Goal: Task Accomplishment & Management: Manage account settings

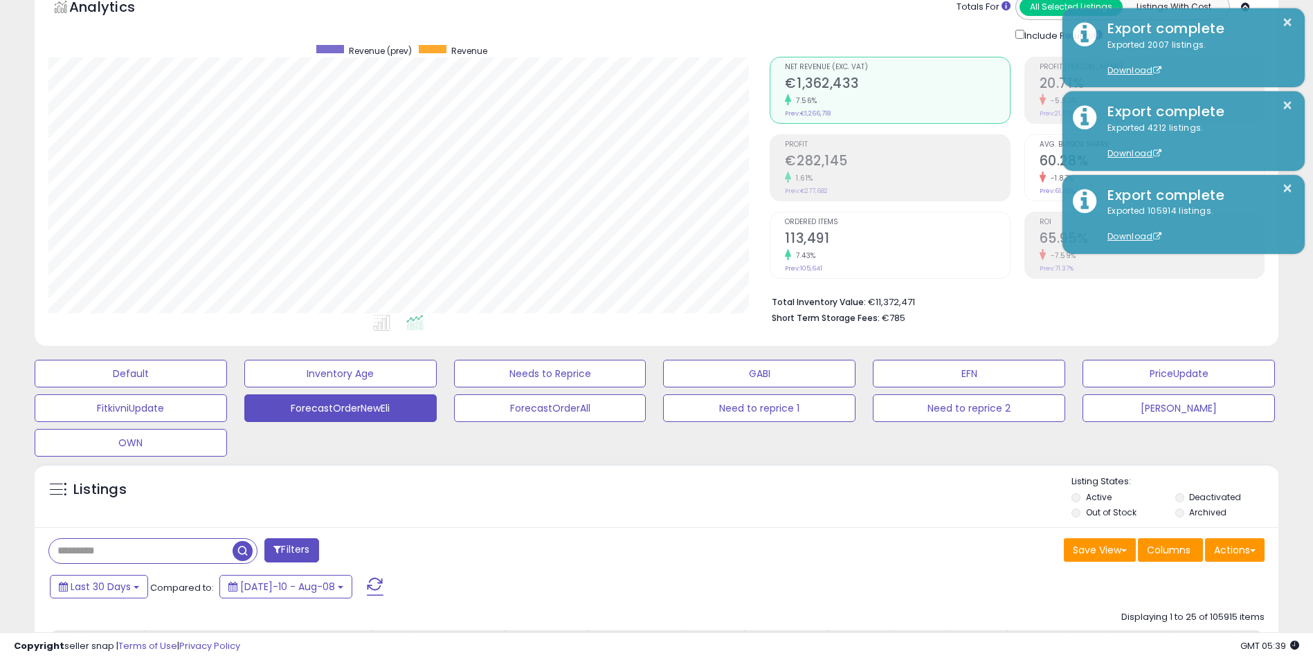
scroll to position [277, 0]
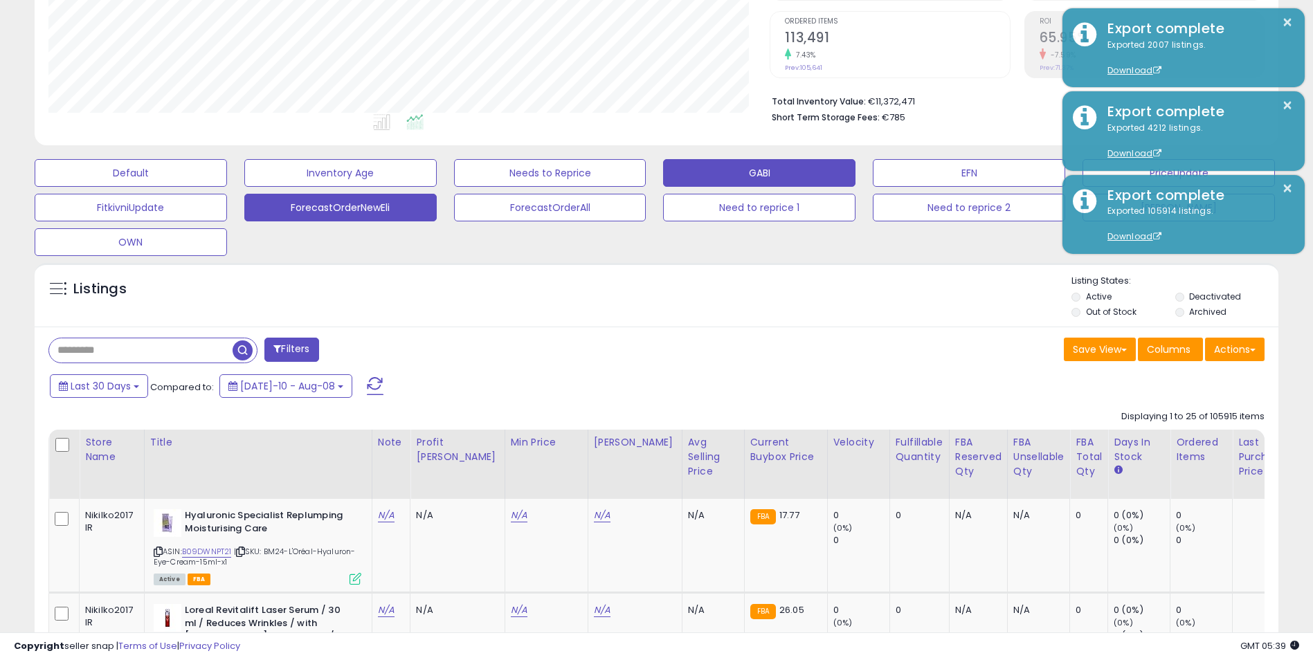
click at [755, 172] on button "GABI" at bounding box center [759, 173] width 192 height 28
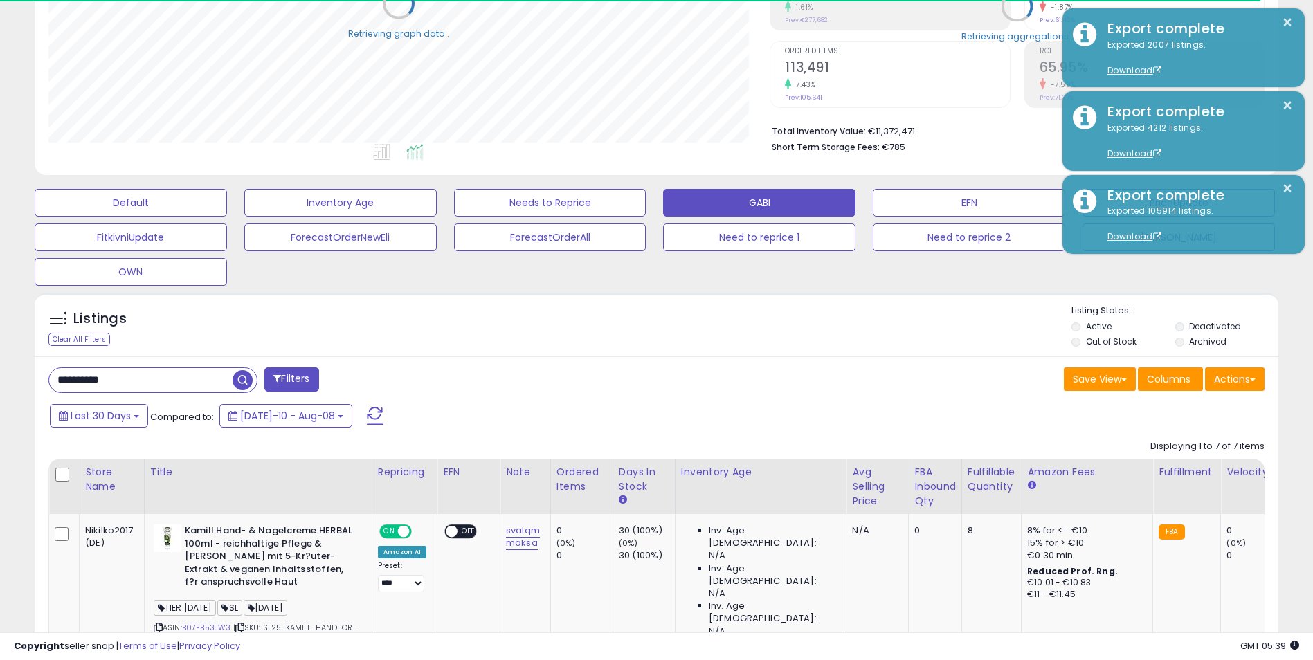
scroll to position [691724, 691287]
click at [152, 382] on input "**********" at bounding box center [140, 380] width 183 height 24
click at [152, 382] on input "**********" at bounding box center [200, 380] width 303 height 24
paste input "text"
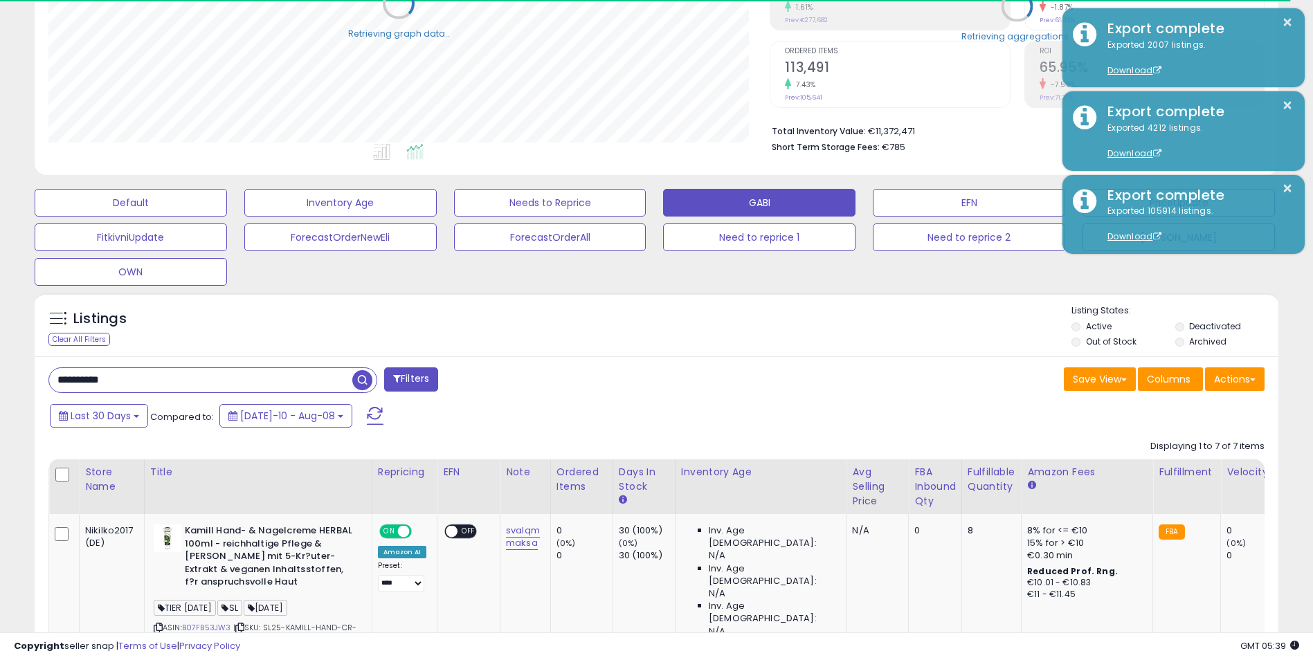
type input "**********"
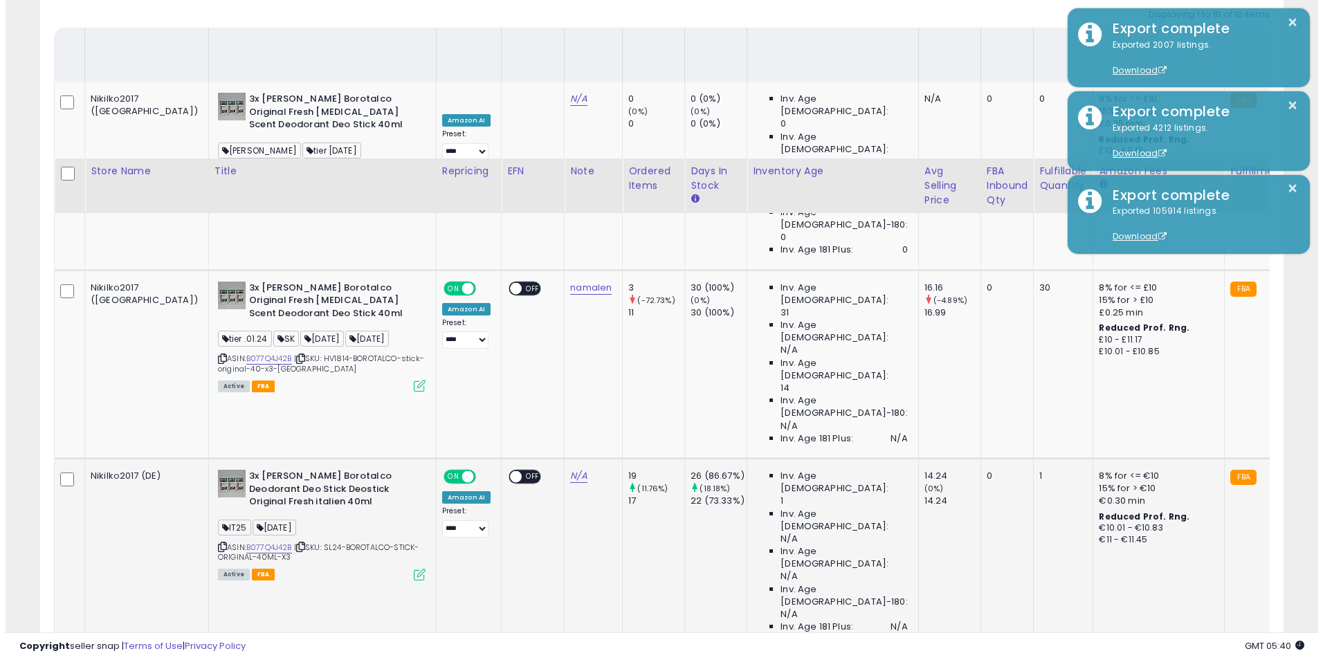
scroll to position [841, 0]
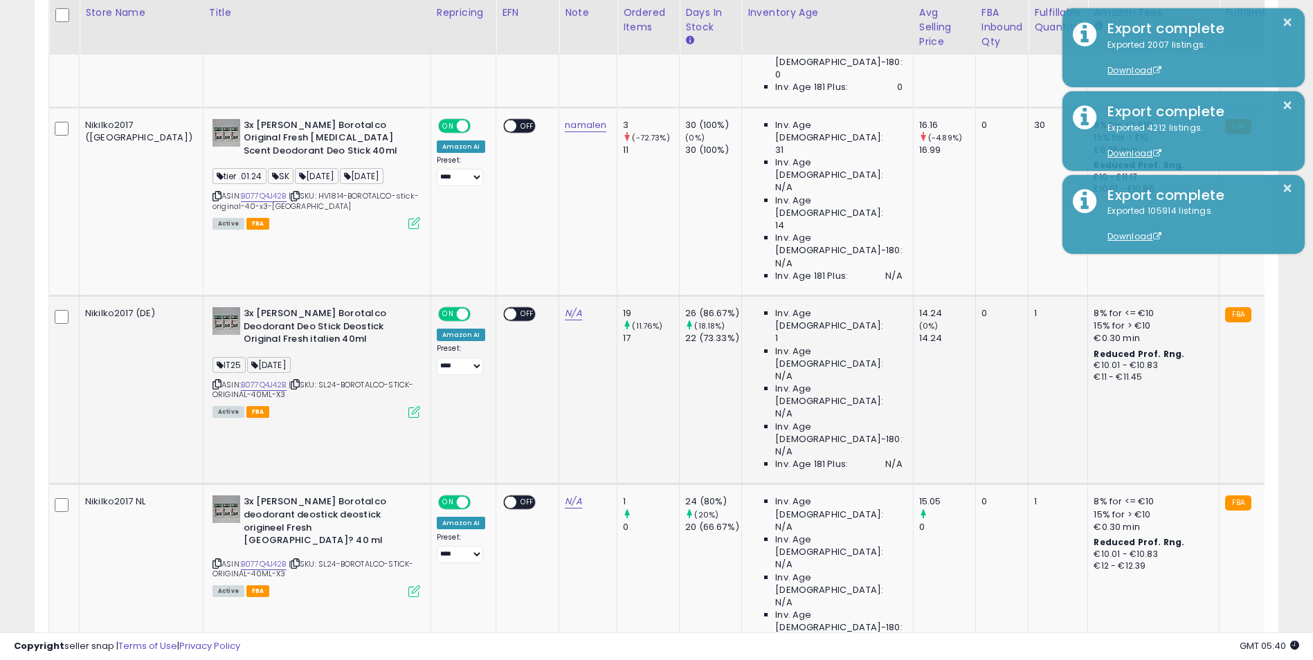
click at [408, 406] on icon at bounding box center [414, 412] width 12 height 12
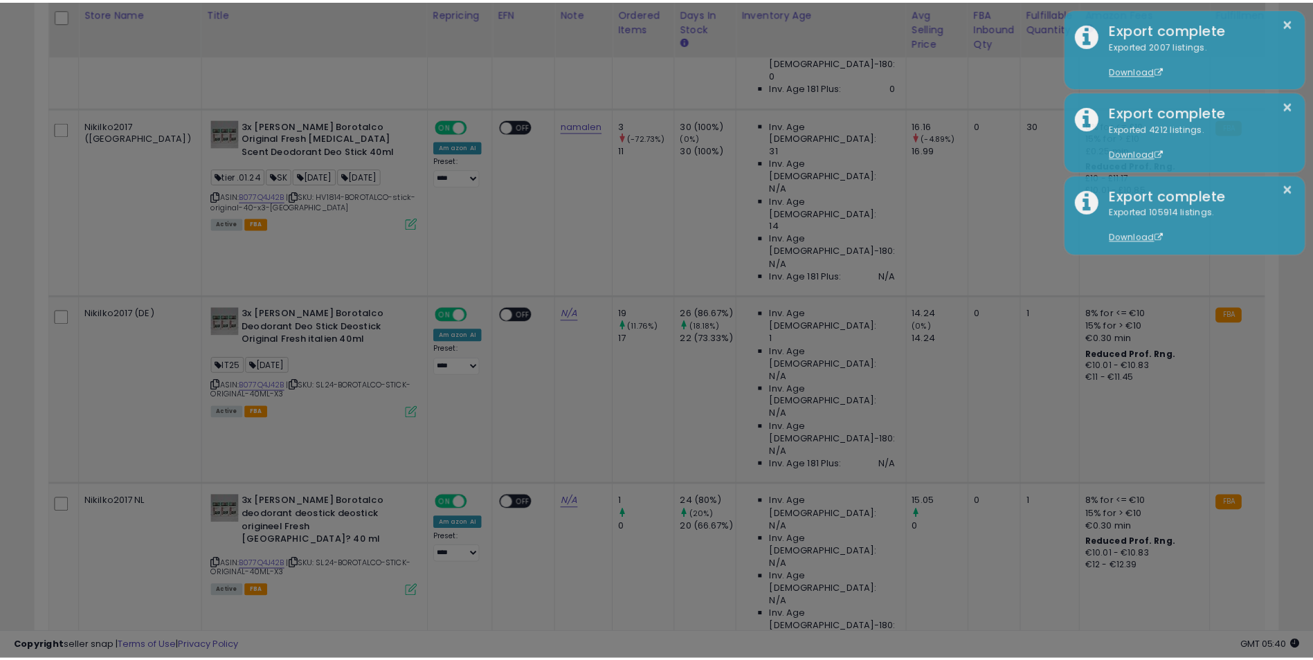
scroll to position [284, 727]
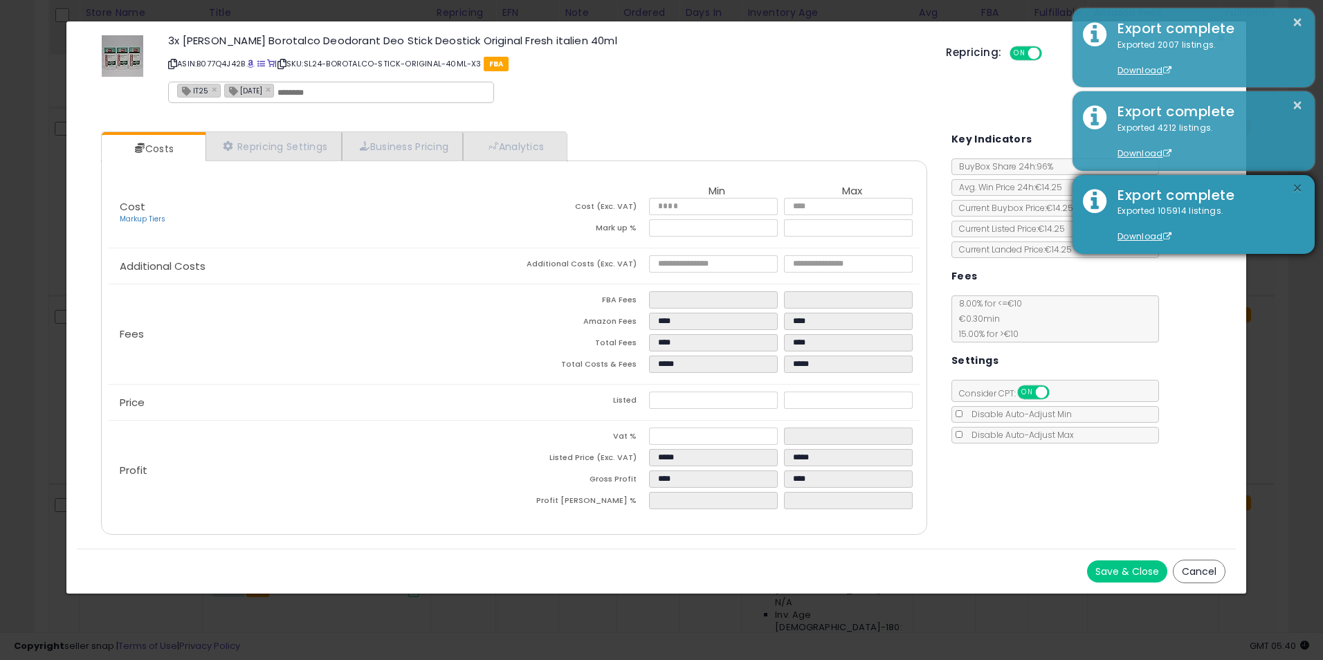
click at [1299, 183] on button "×" at bounding box center [1297, 188] width 11 height 17
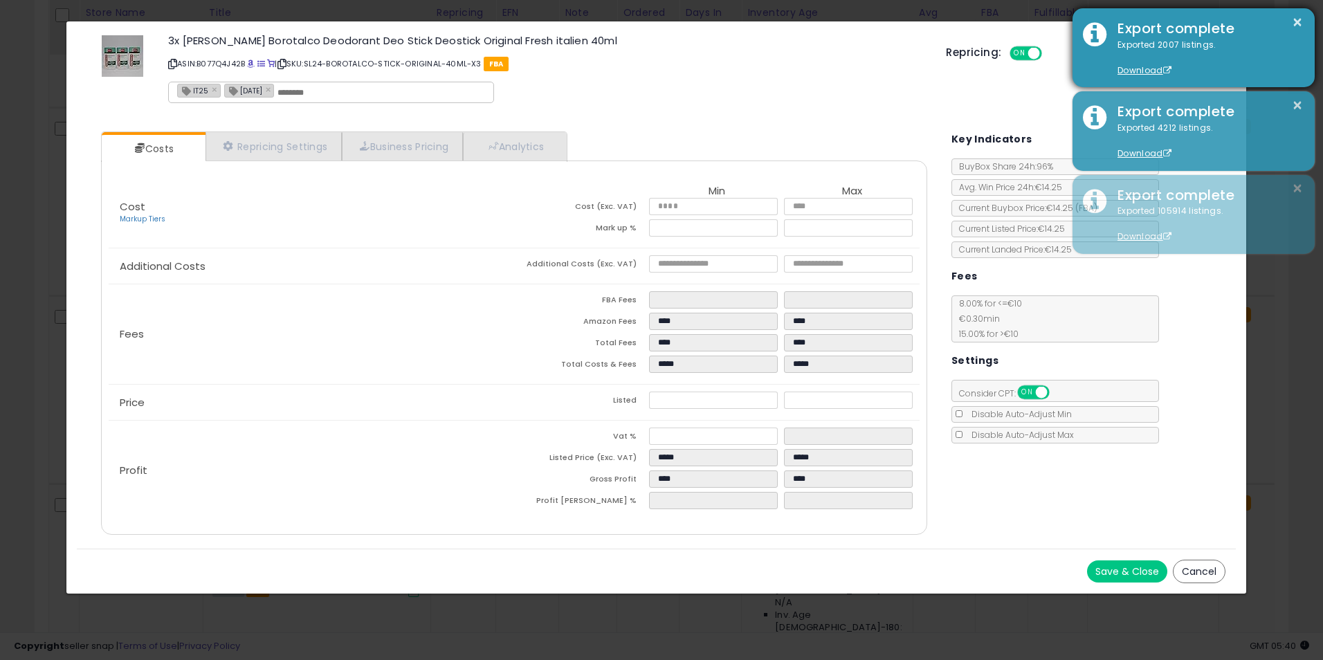
click at [1299, 103] on button "×" at bounding box center [1297, 105] width 11 height 17
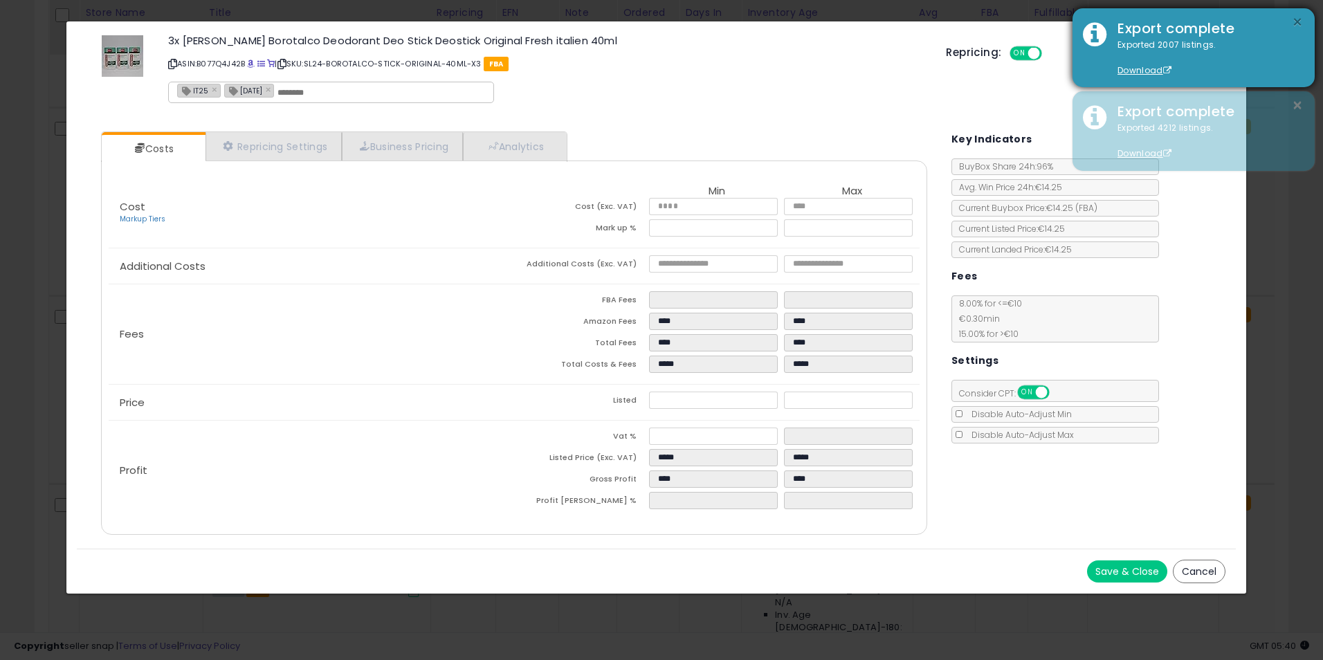
click at [1294, 19] on button "×" at bounding box center [1297, 22] width 11 height 17
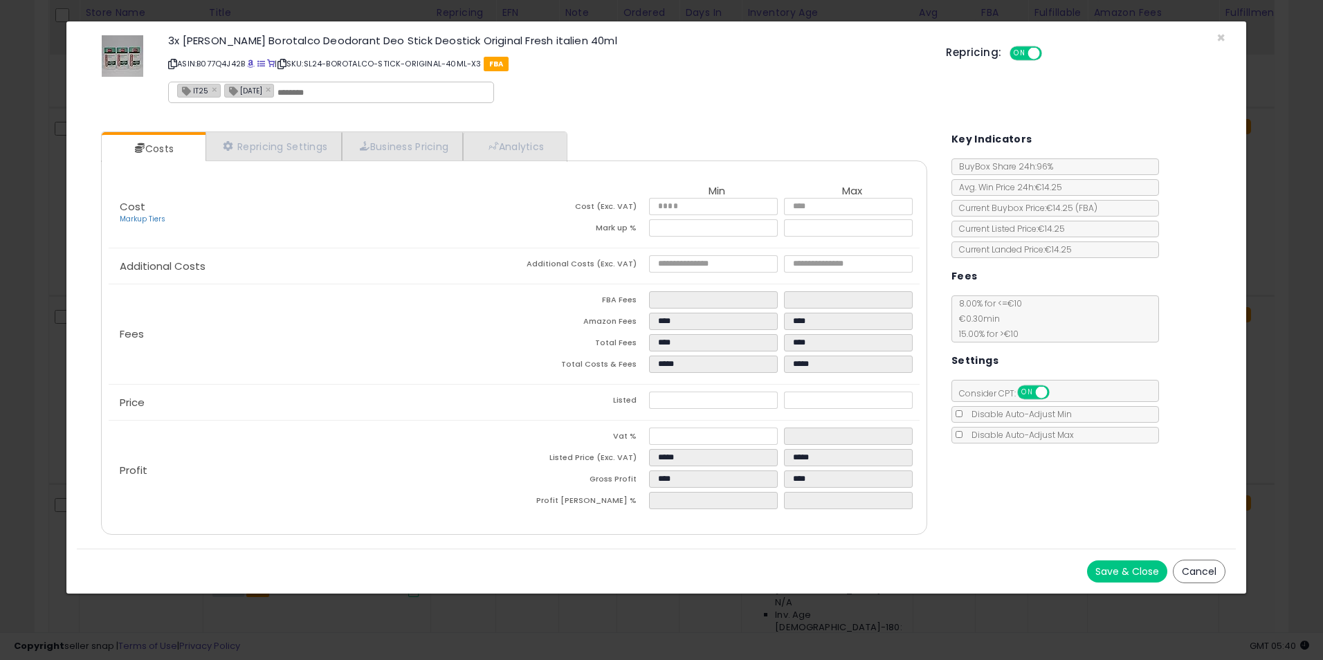
click at [1280, 260] on div "× Close 3x [PERSON_NAME] Borotalco Deodorant Deo Stick Deostick Original Fresh …" at bounding box center [661, 330] width 1323 height 660
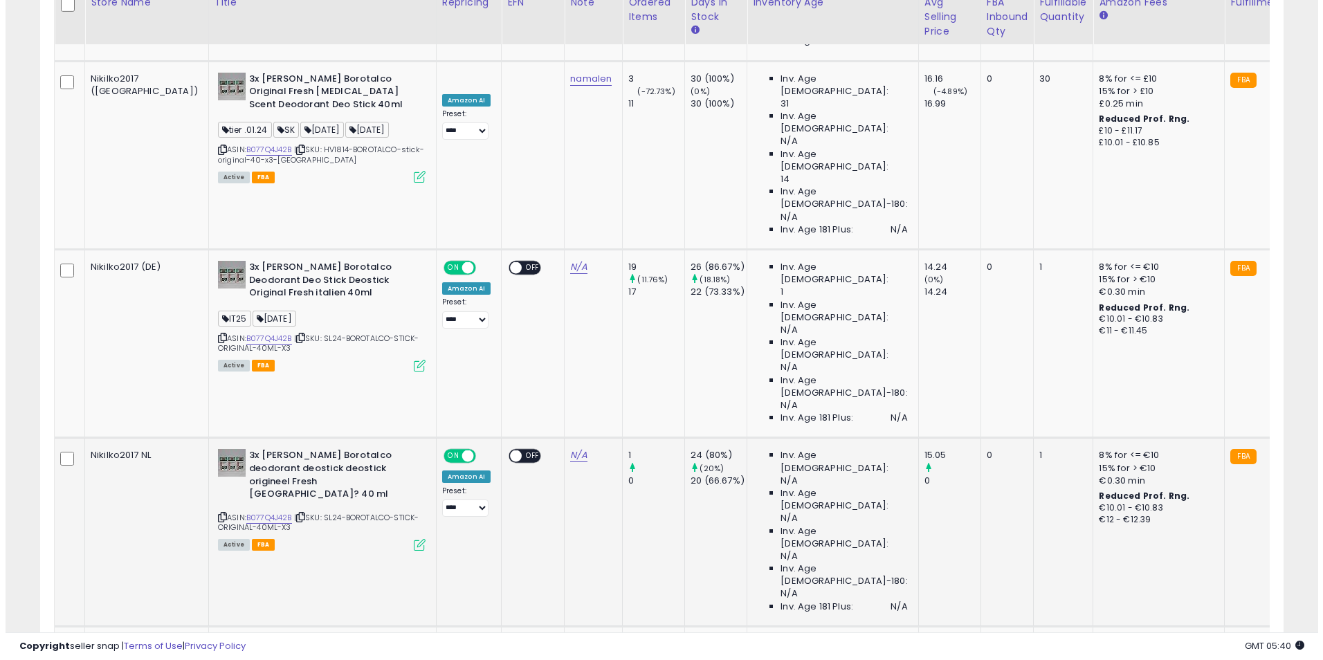
scroll to position [911, 0]
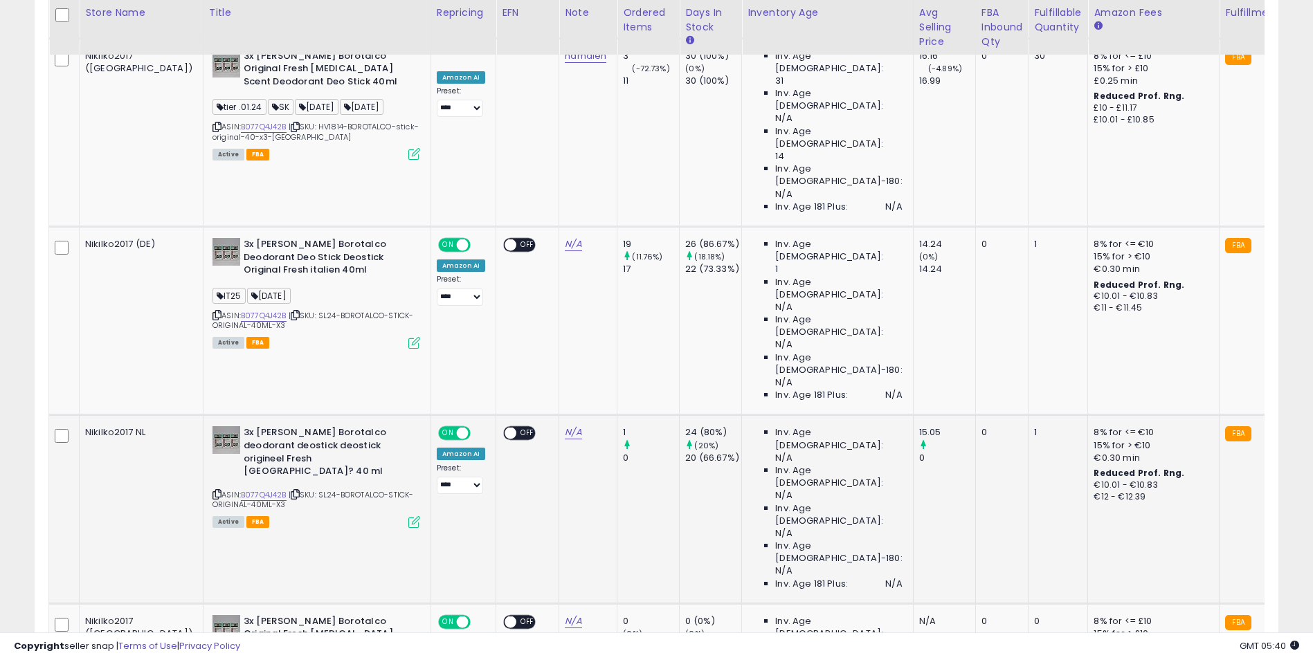
click at [408, 516] on icon at bounding box center [414, 522] width 12 height 12
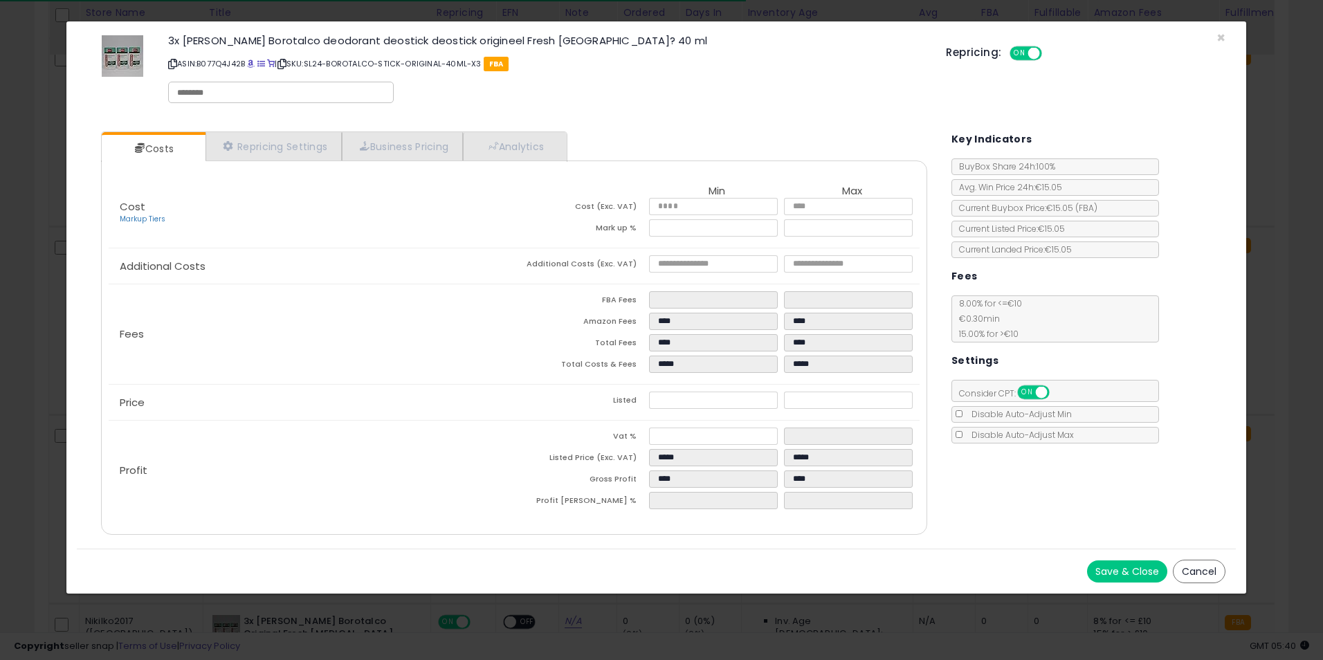
click at [1302, 255] on div "× Close 3x [PERSON_NAME] Borotalco deodorant deostick deostick origineel Fresh …" at bounding box center [661, 330] width 1323 height 660
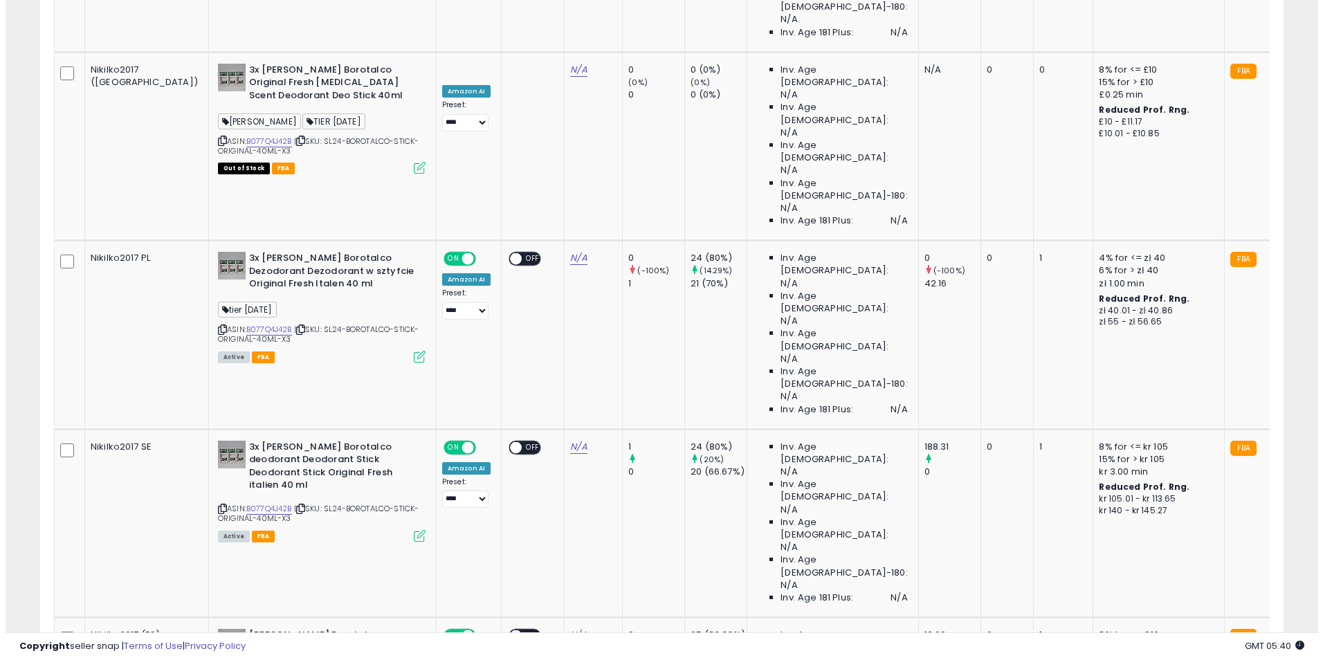
scroll to position [1465, 0]
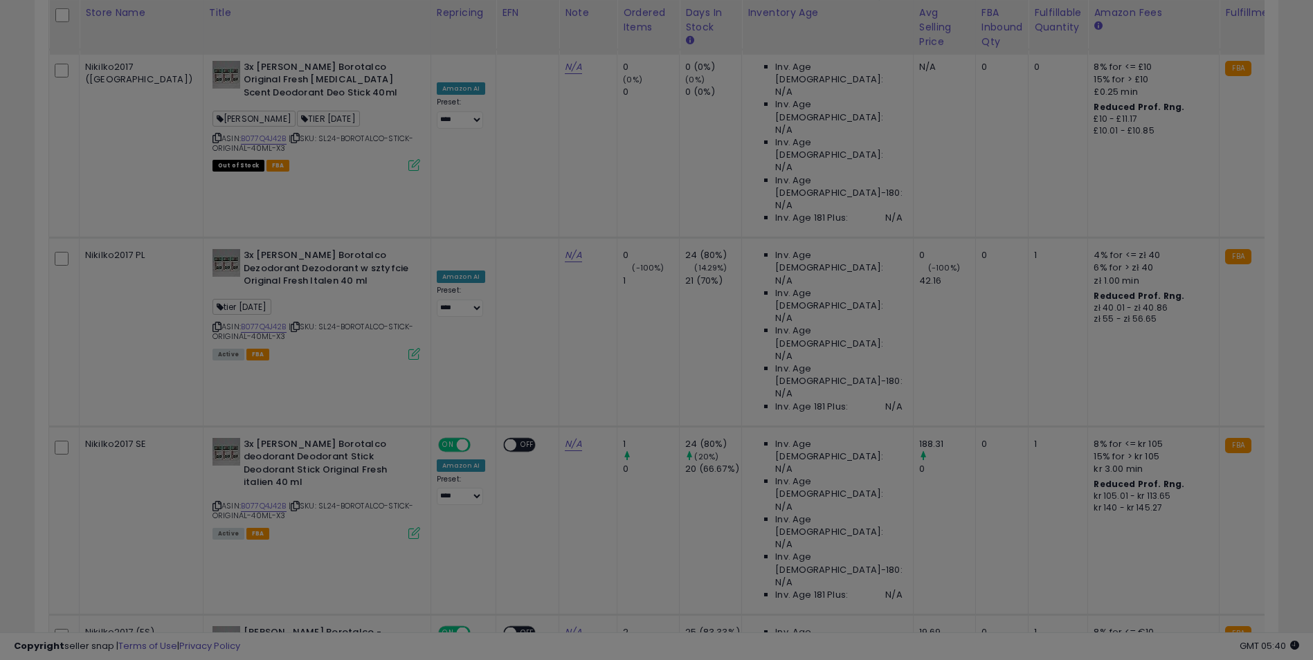
scroll to position [284, 727]
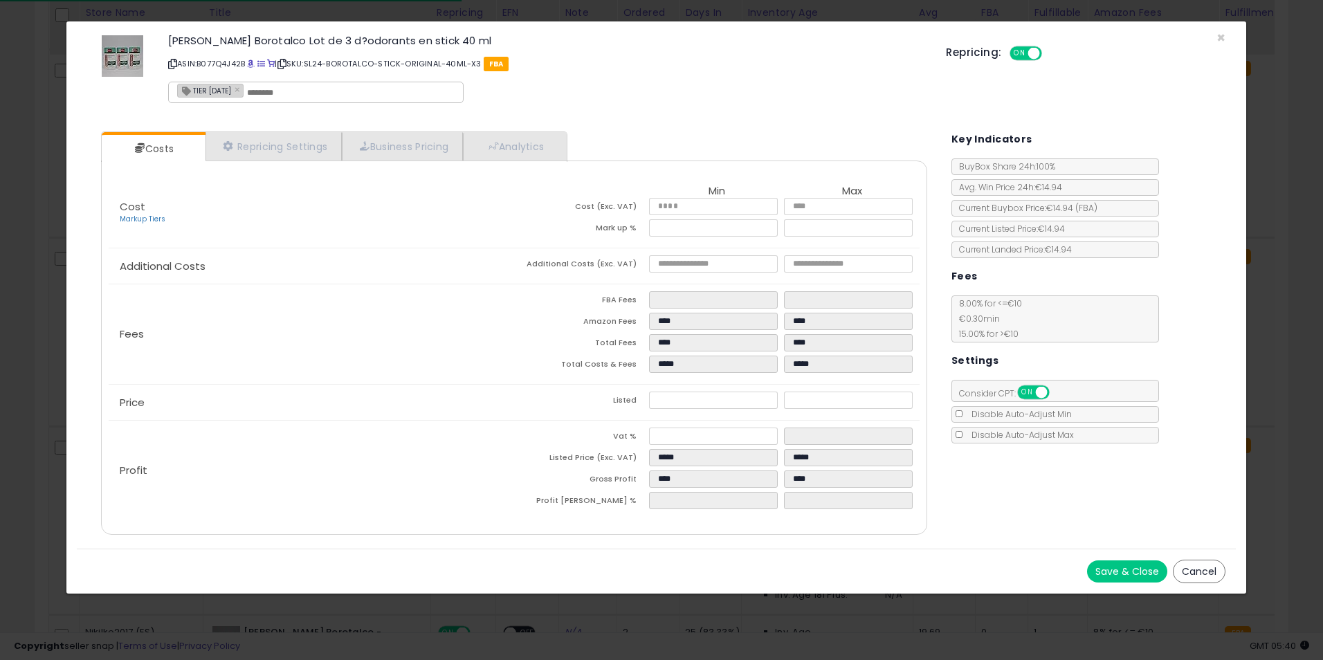
click at [1319, 306] on div "× Close [PERSON_NAME] Borotalco Lot de 3 d?odorants en stick 40 ml ASIN: B077Q4…" at bounding box center [661, 330] width 1323 height 660
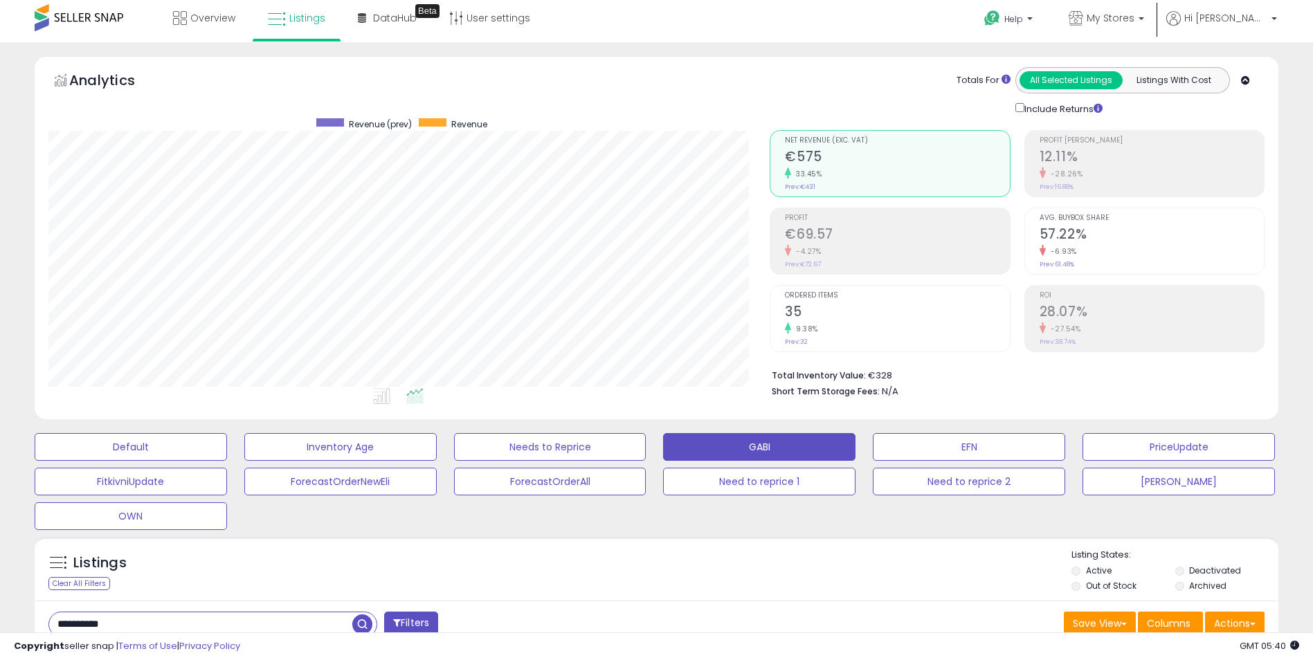
scroll to position [0, 0]
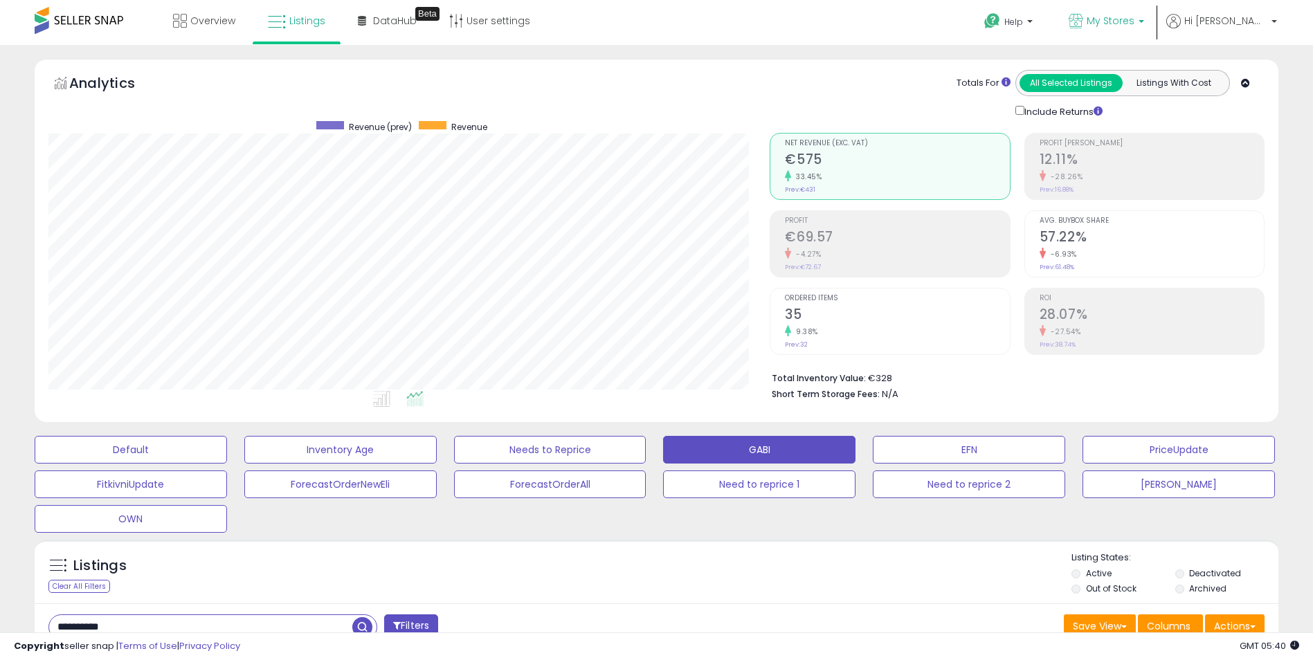
click at [1134, 17] on span "My Stores" at bounding box center [1110, 21] width 48 height 14
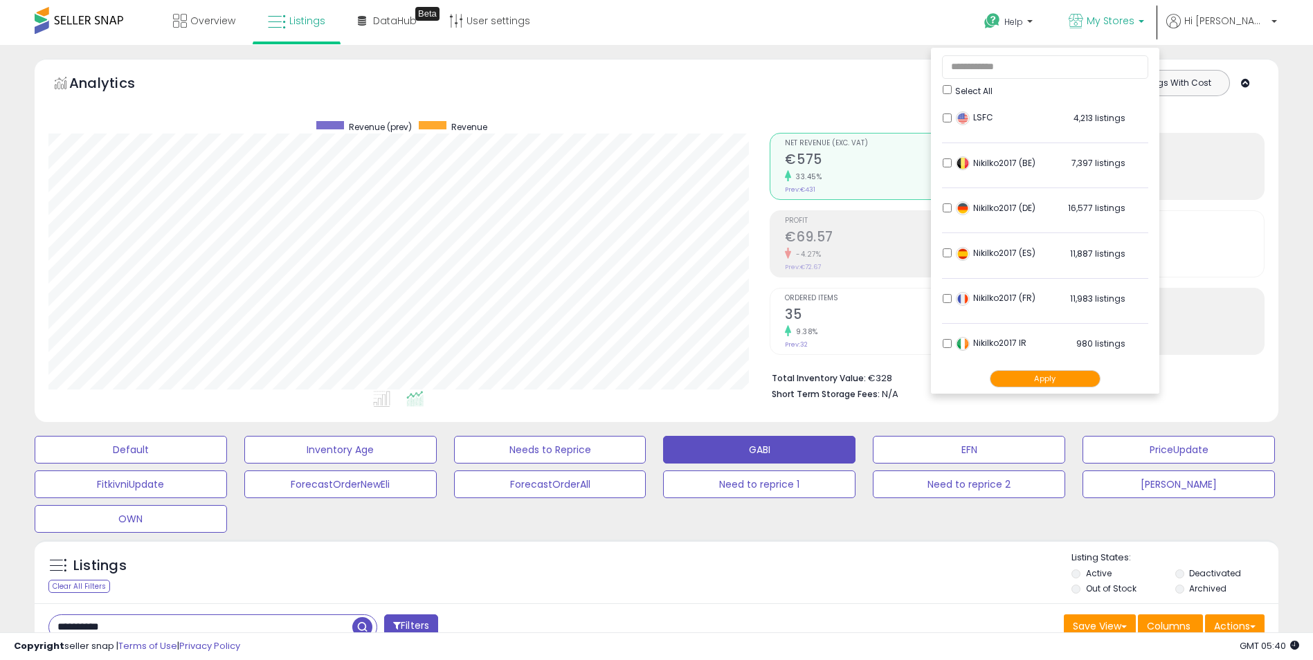
click at [976, 112] on li "LSFC 4,213 listings" at bounding box center [1045, 121] width 206 height 43
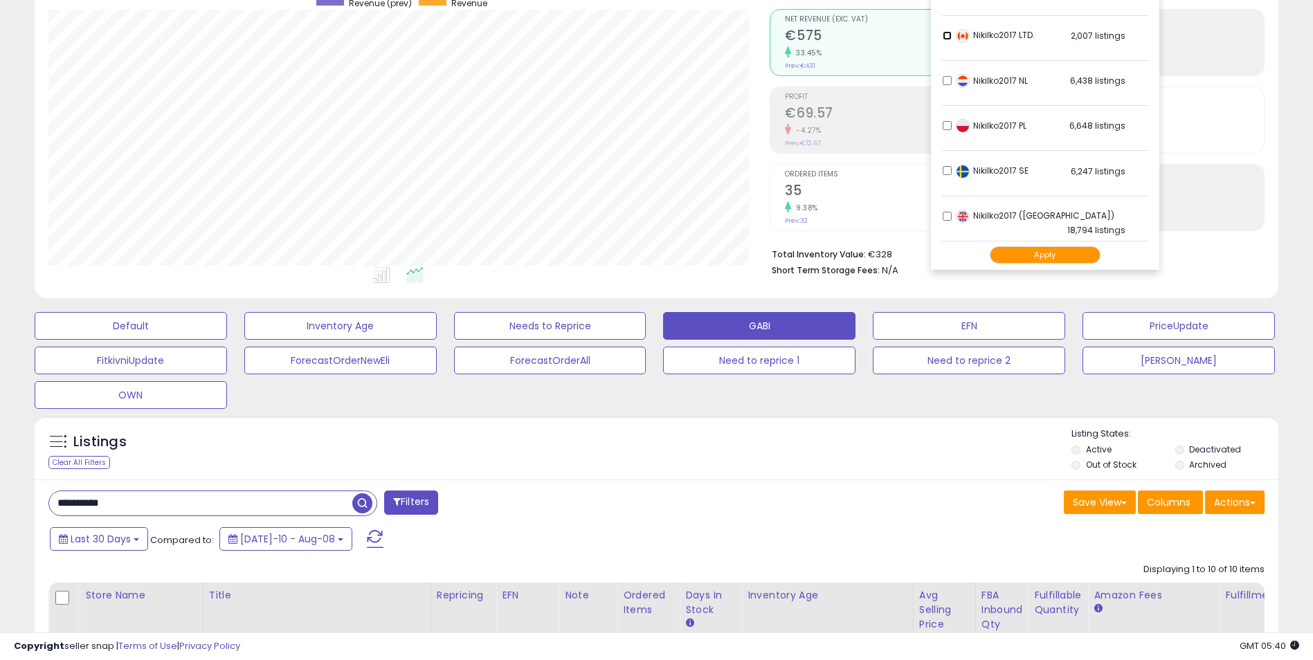
scroll to position [138, 0]
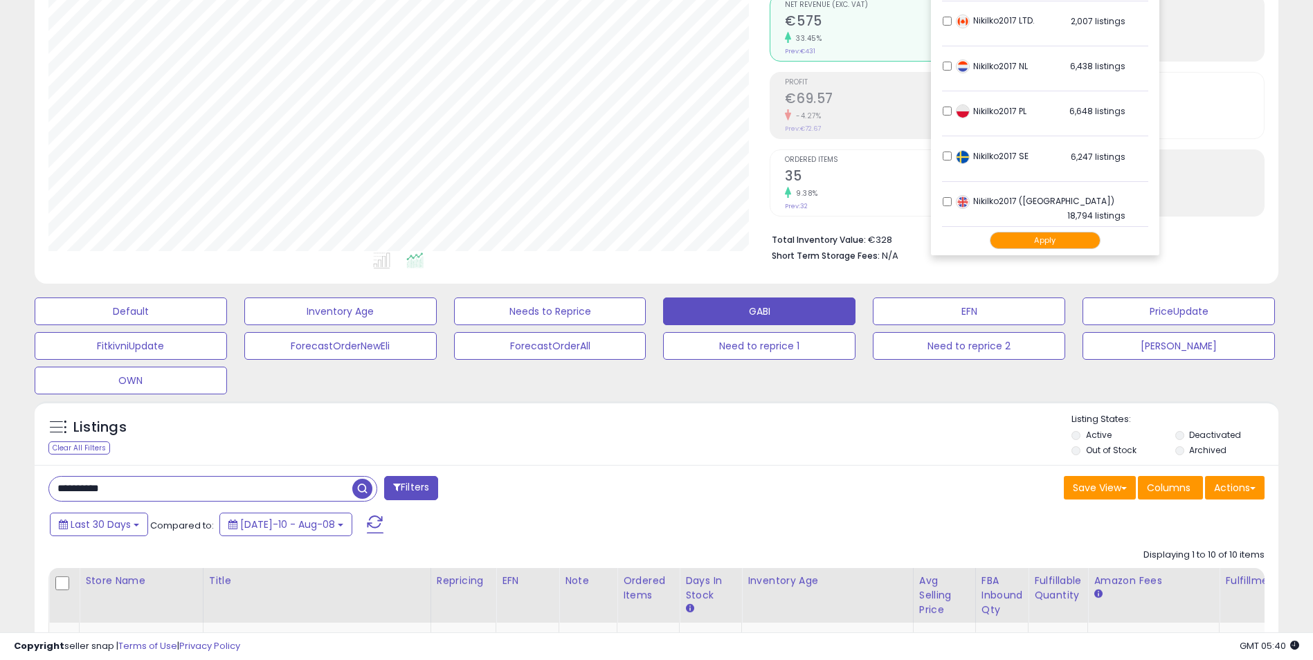
click at [1066, 239] on button "Apply" at bounding box center [1045, 240] width 111 height 17
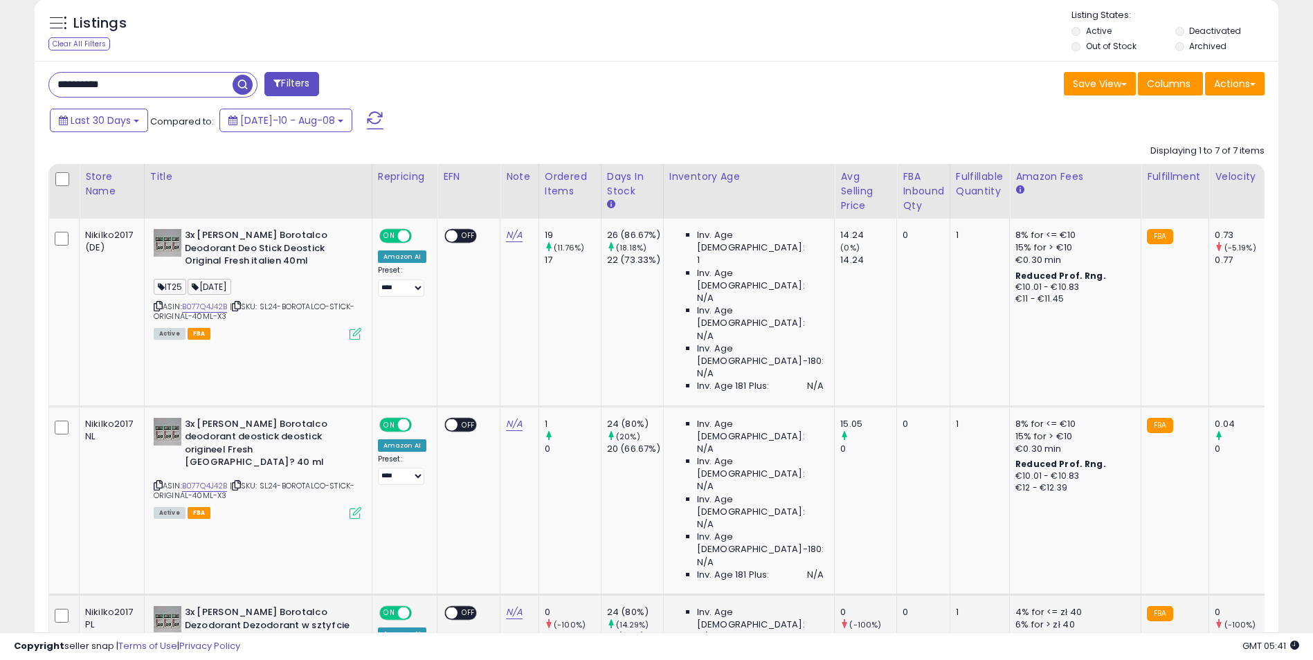
scroll to position [434, 0]
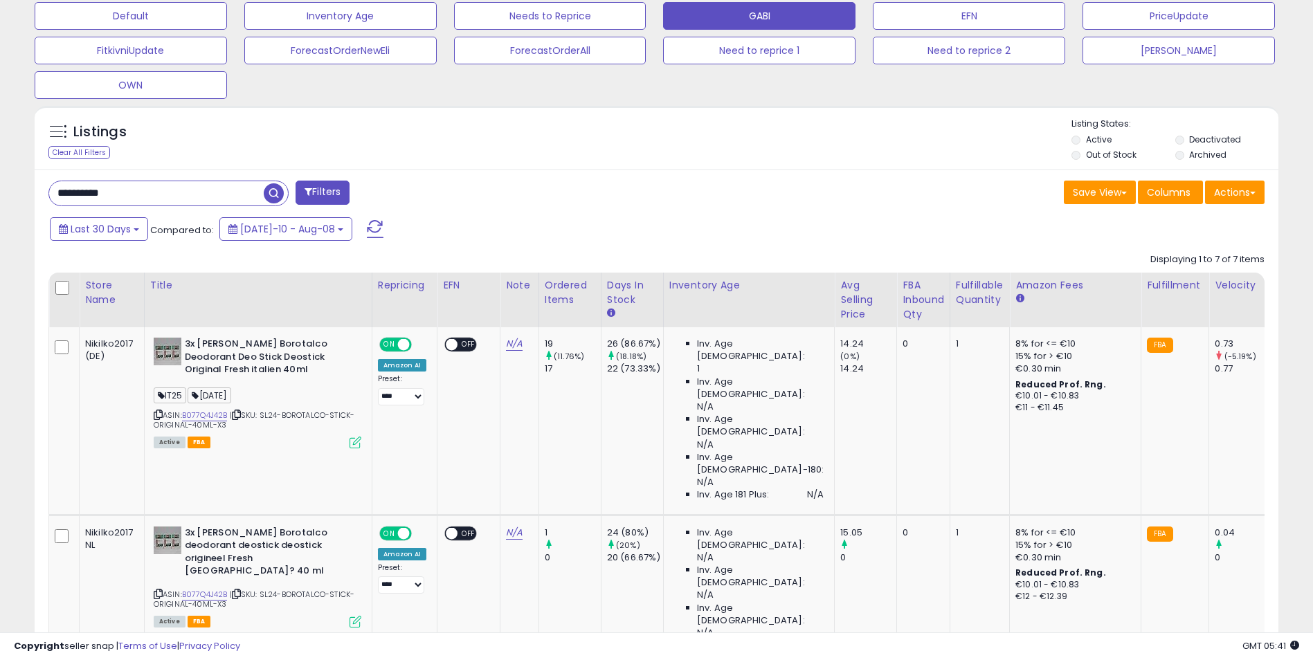
click at [144, 203] on input "**********" at bounding box center [156, 193] width 215 height 24
paste input "text"
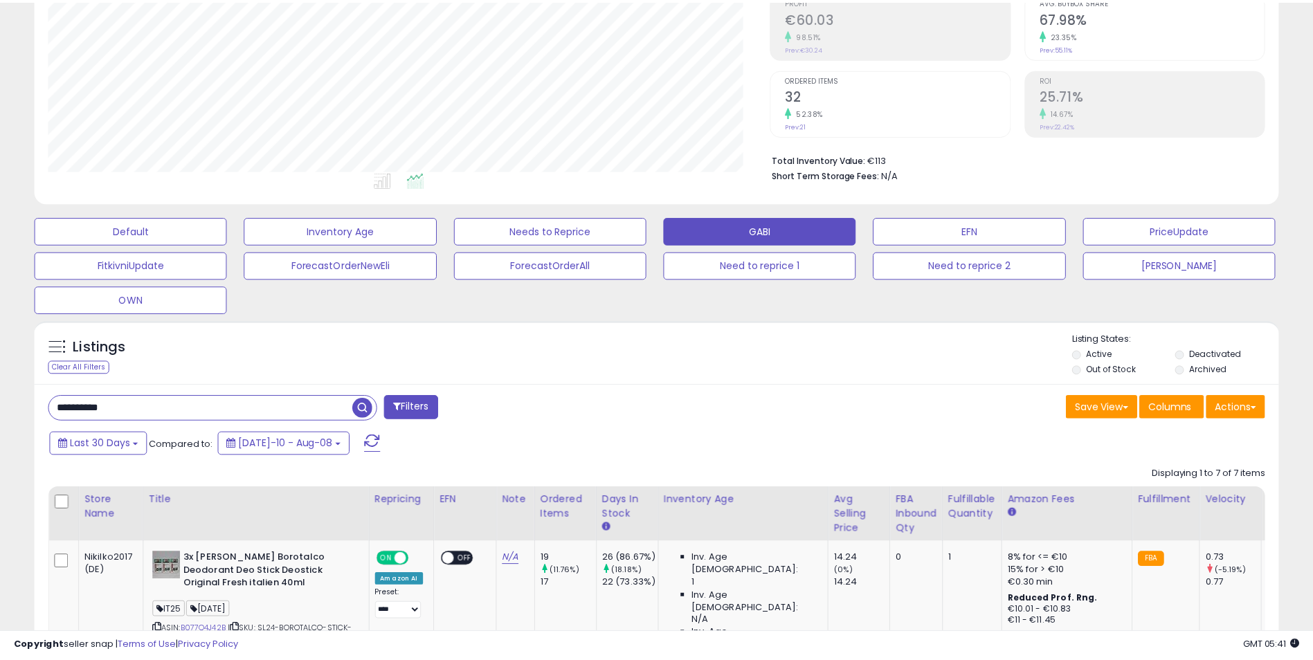
scroll to position [284, 727]
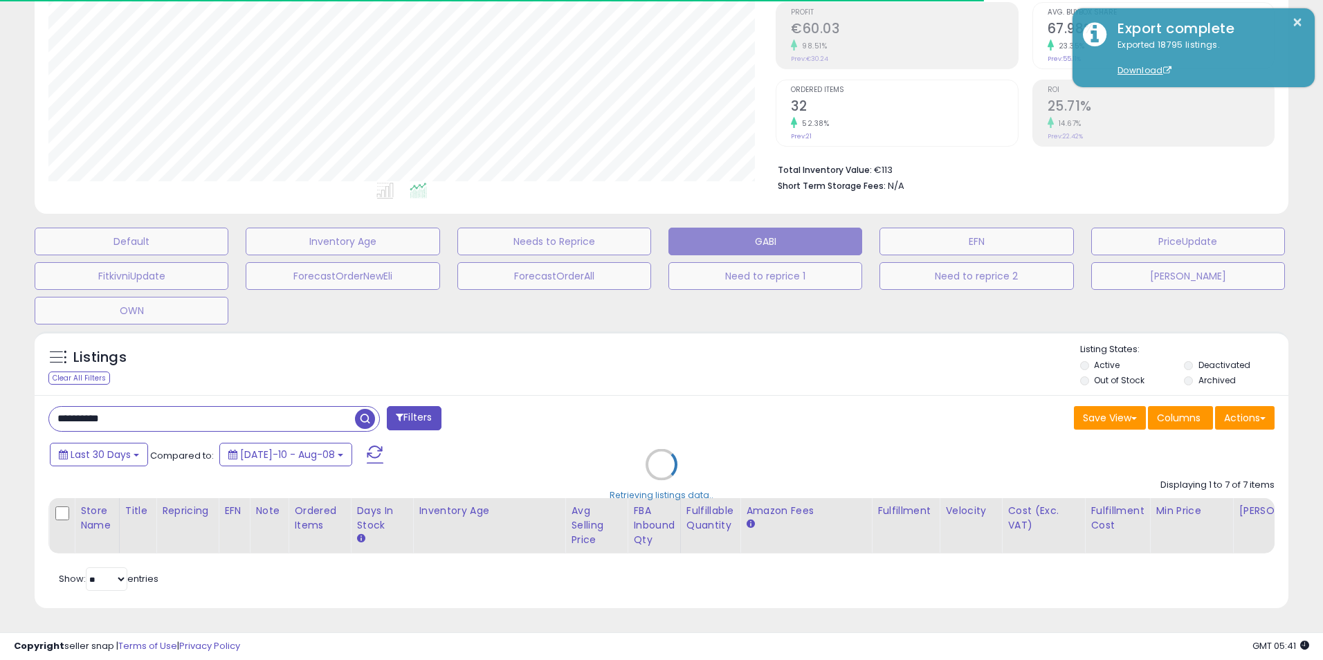
click at [1113, 610] on div "Retrieving listings data.." at bounding box center [661, 475] width 1275 height 301
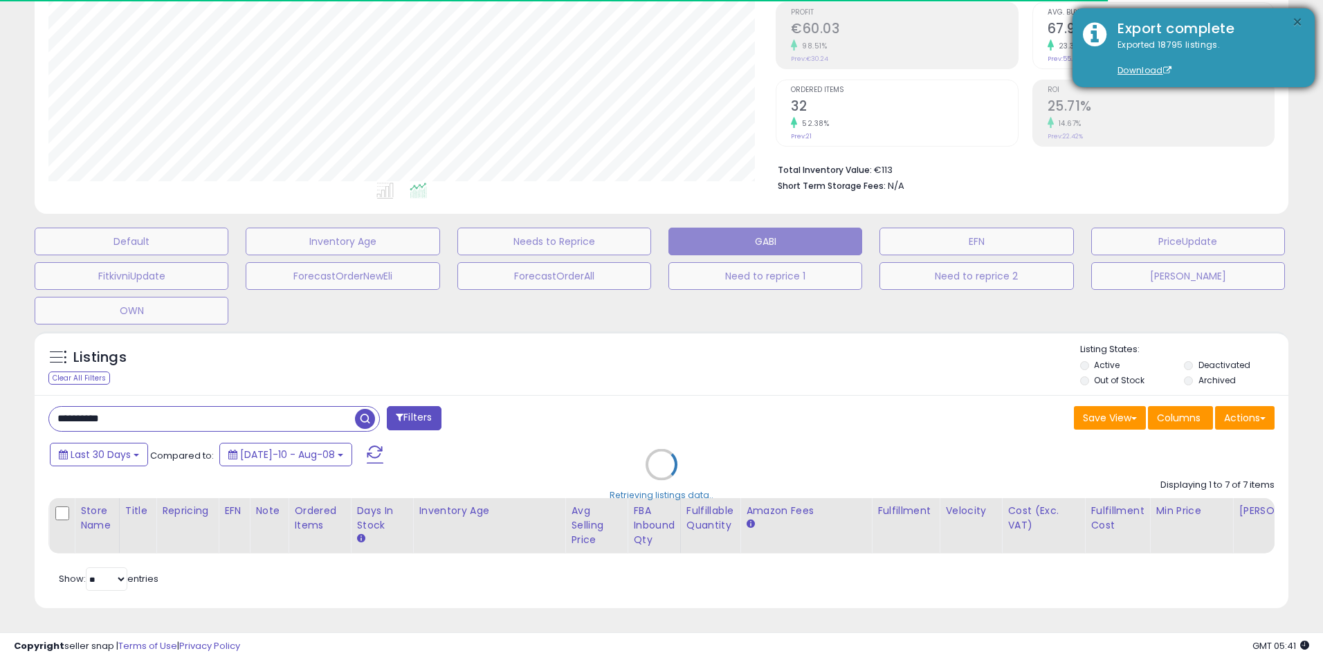
click at [1295, 16] on button "×" at bounding box center [1297, 22] width 11 height 17
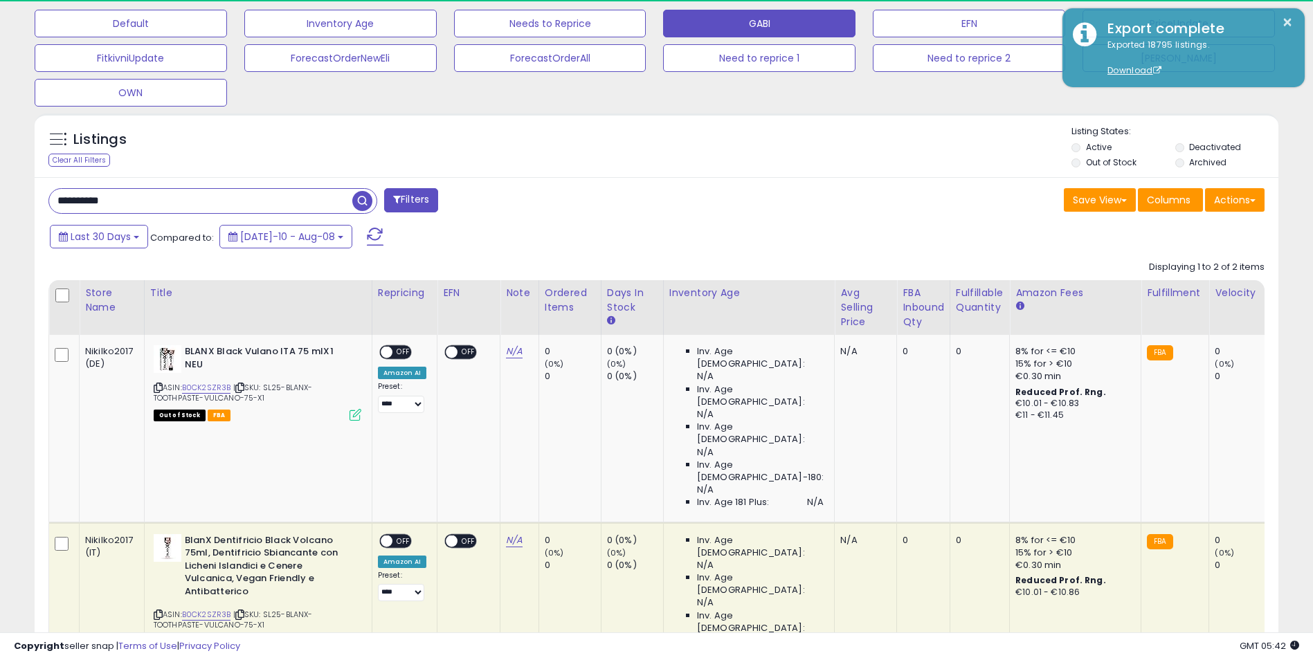
scroll to position [284, 722]
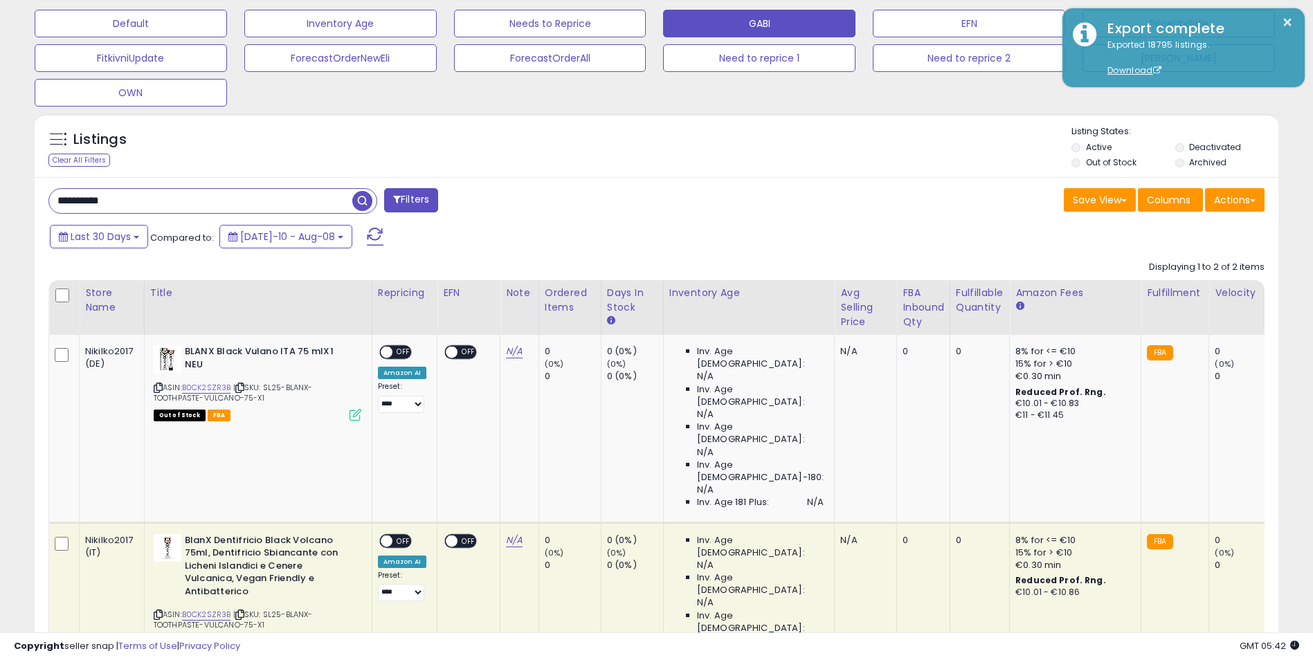
click at [149, 190] on input "**********" at bounding box center [200, 201] width 303 height 24
paste input "text"
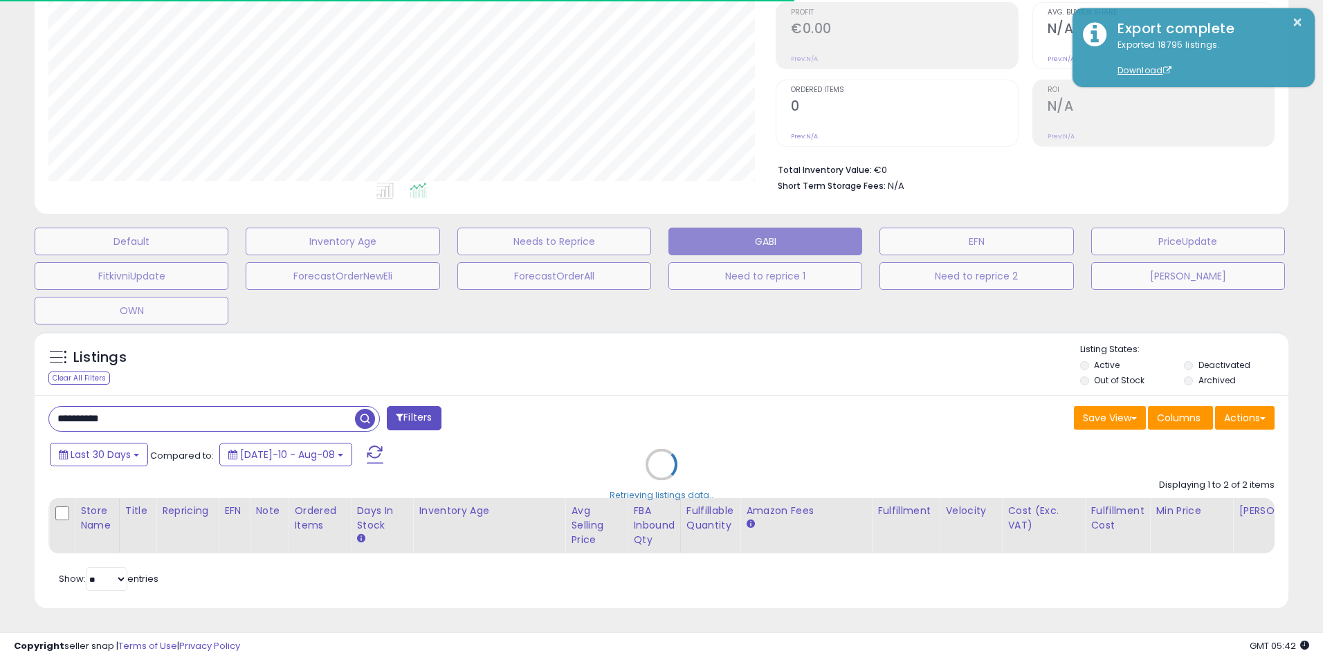
drag, startPoint x: 607, startPoint y: 349, endPoint x: 875, endPoint y: 242, distance: 288.9
click at [606, 348] on div "Retrieving listings data.." at bounding box center [661, 475] width 1275 height 301
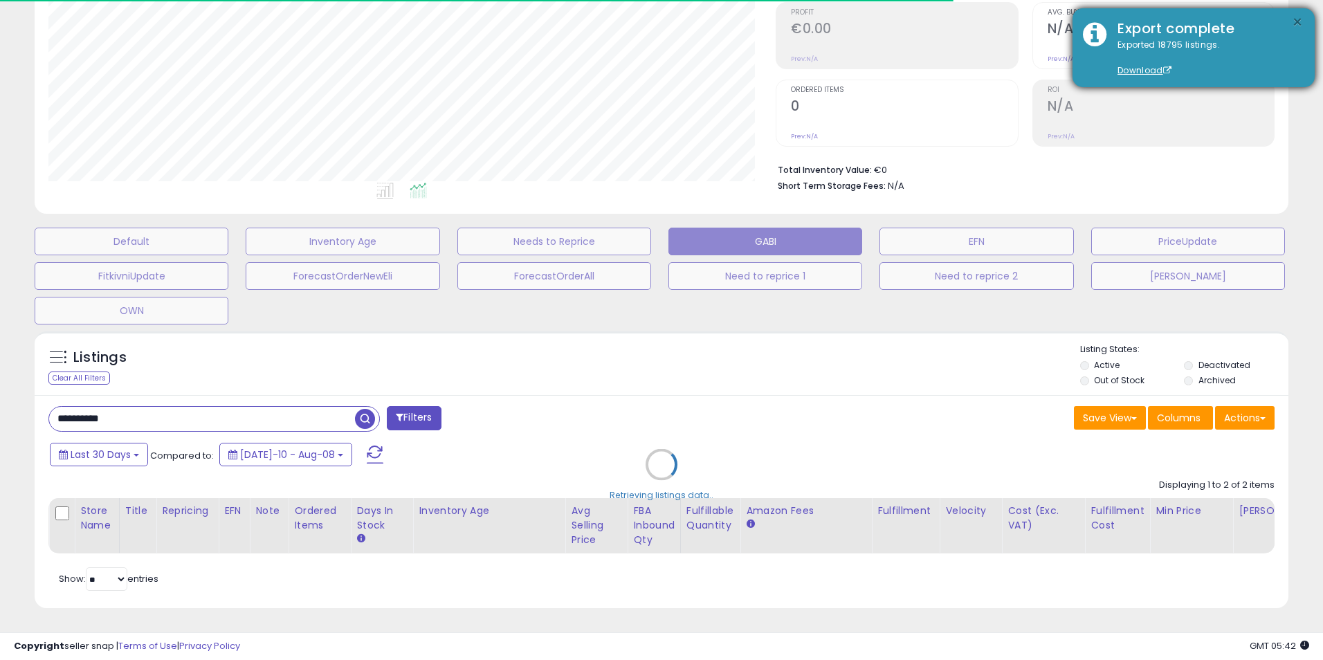
click at [1294, 24] on button "×" at bounding box center [1297, 22] width 11 height 17
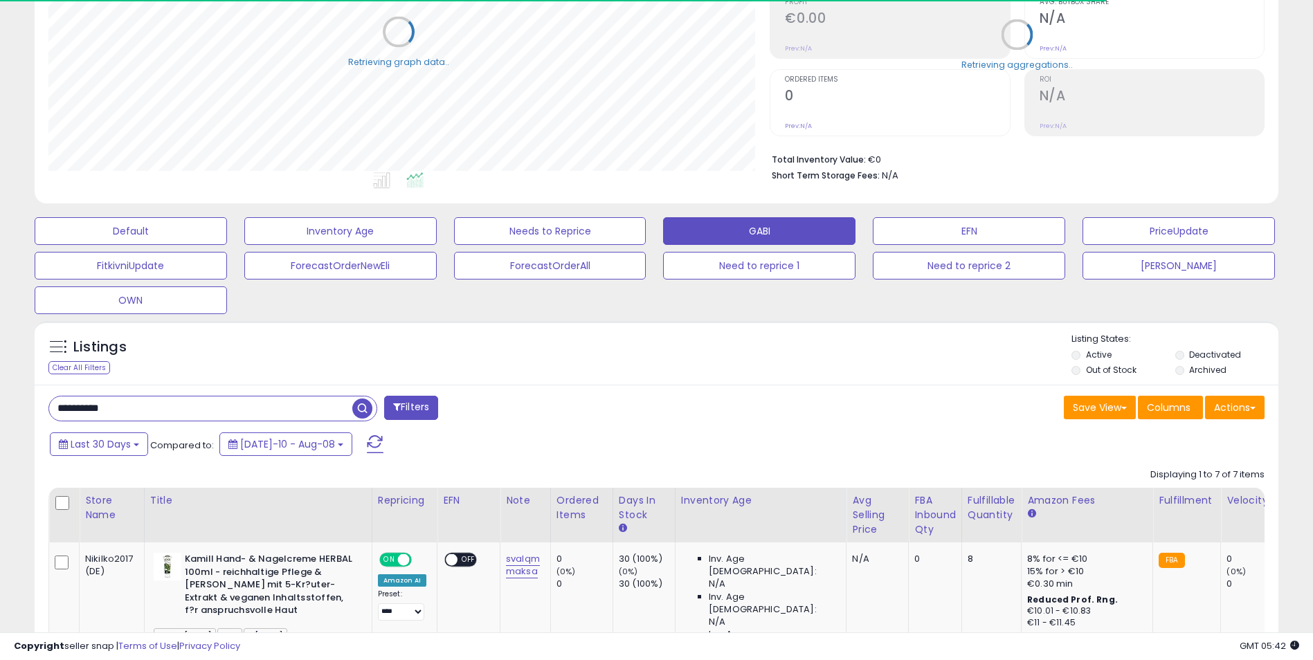
scroll to position [691724, 691287]
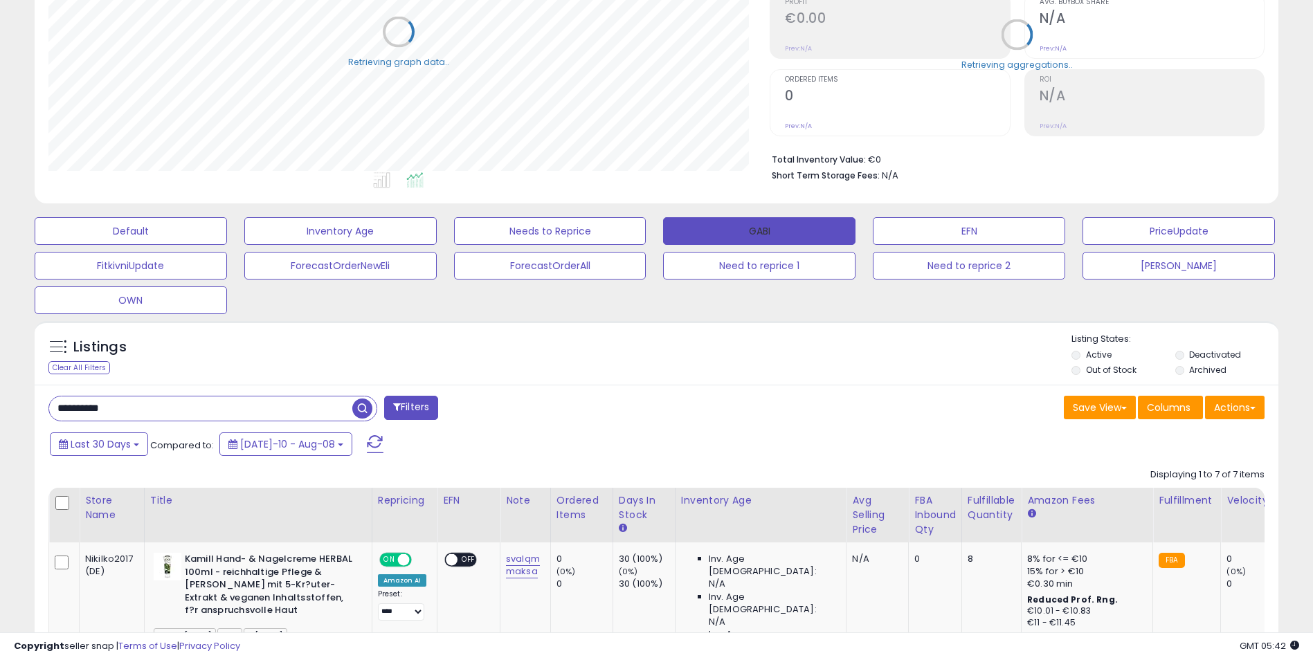
click at [734, 237] on button "GABI" at bounding box center [759, 231] width 192 height 28
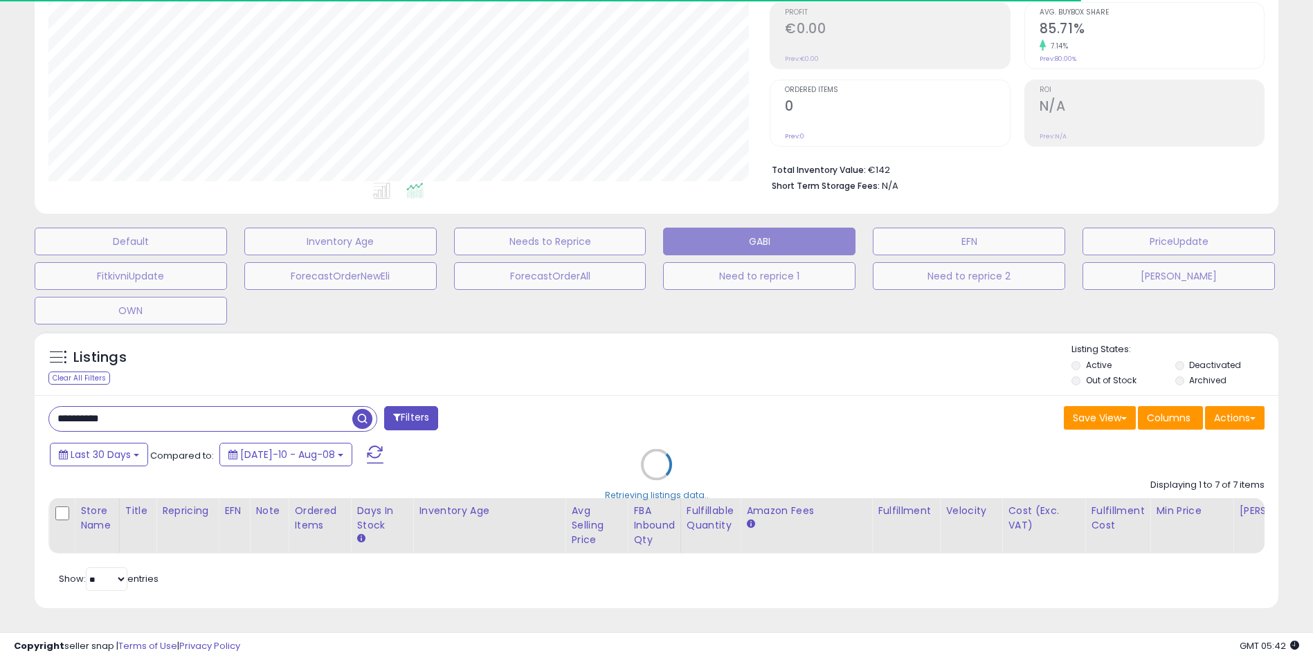
scroll to position [284, 722]
click at [158, 408] on div "Retrieving listings data.." at bounding box center [656, 475] width 1264 height 301
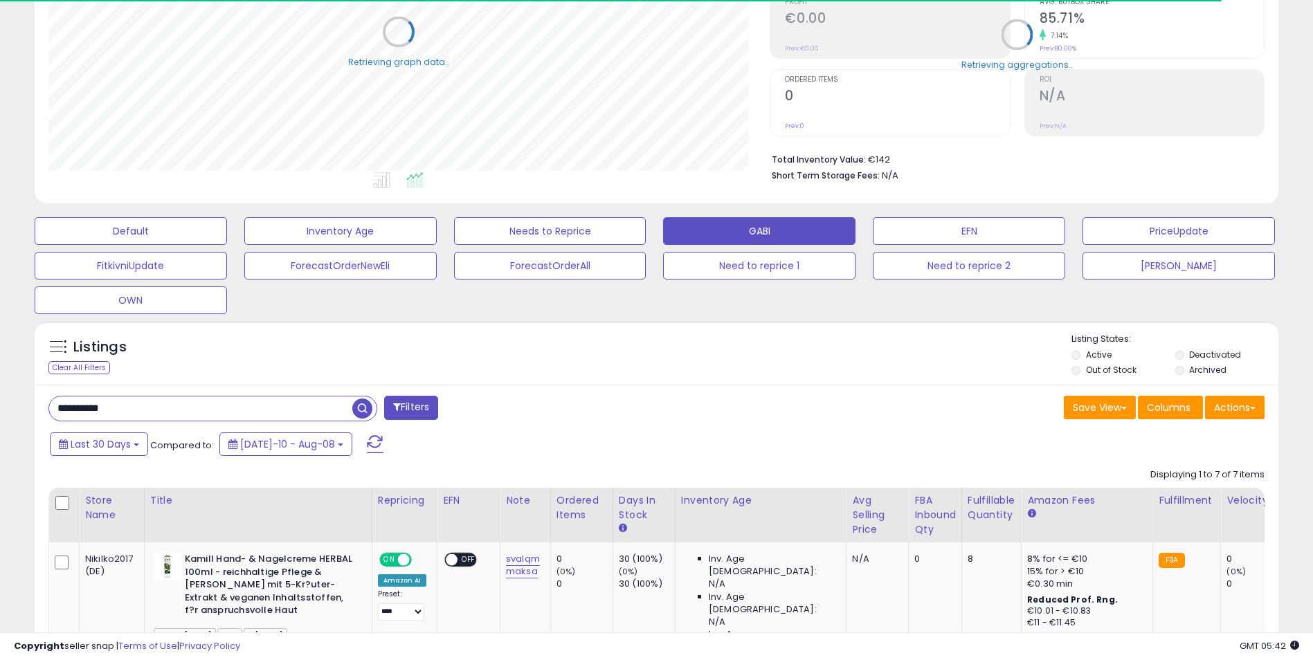
click at [155, 412] on input "**********" at bounding box center [200, 409] width 303 height 24
paste input "text"
type input "**********"
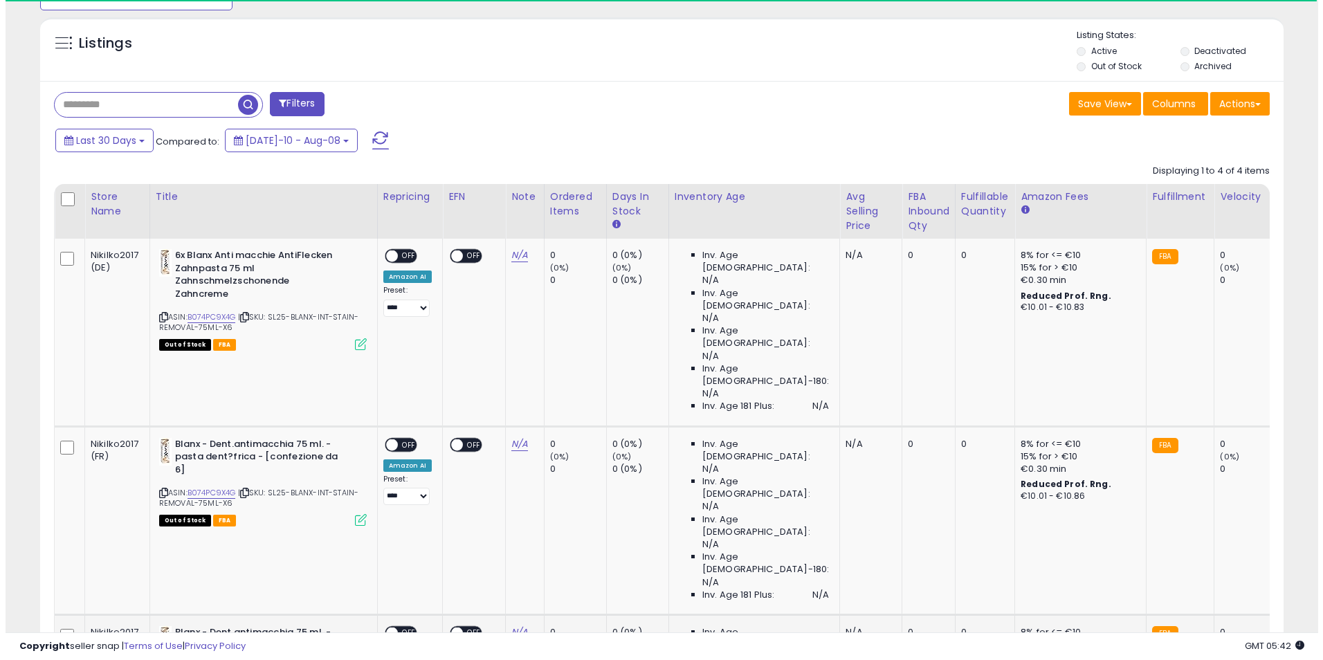
scroll to position [649, 0]
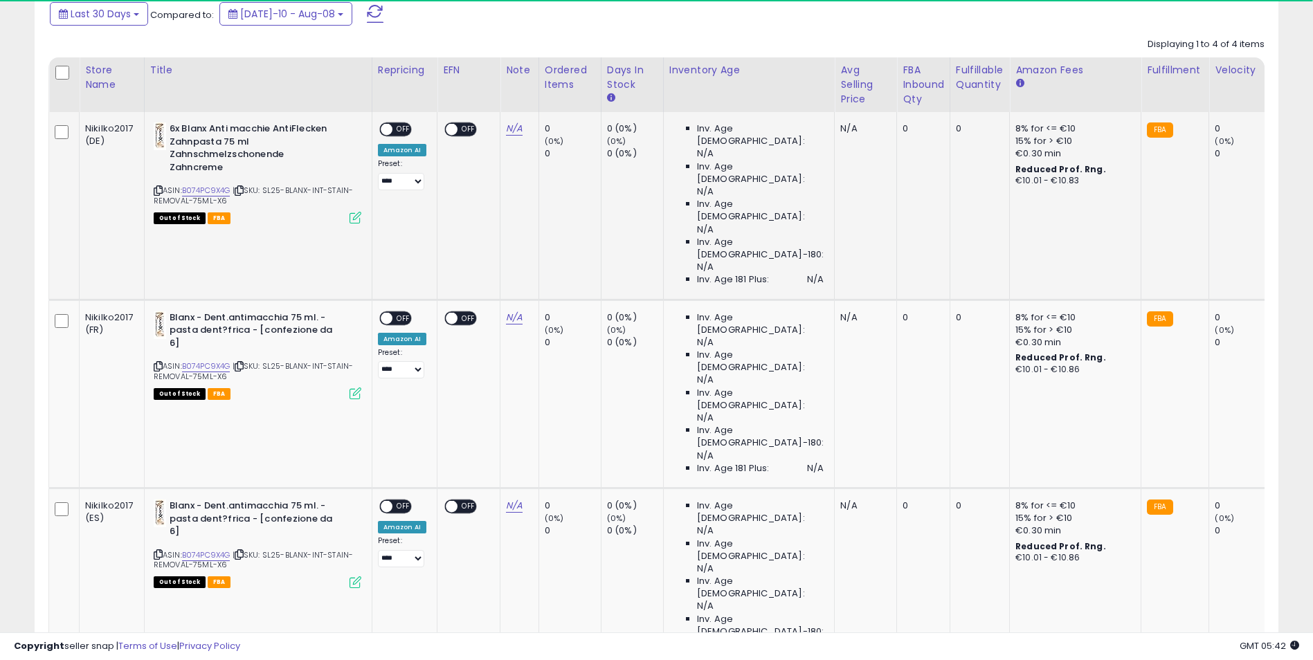
click at [354, 213] on icon at bounding box center [355, 218] width 12 height 12
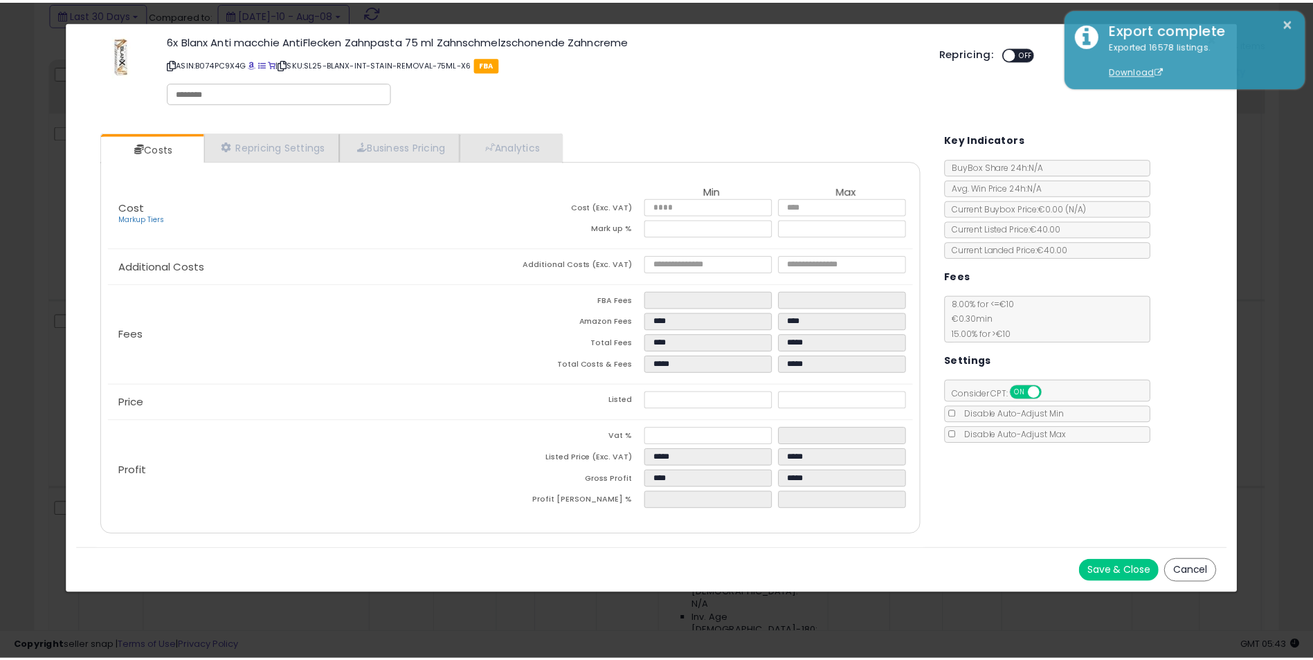
scroll to position [284, 727]
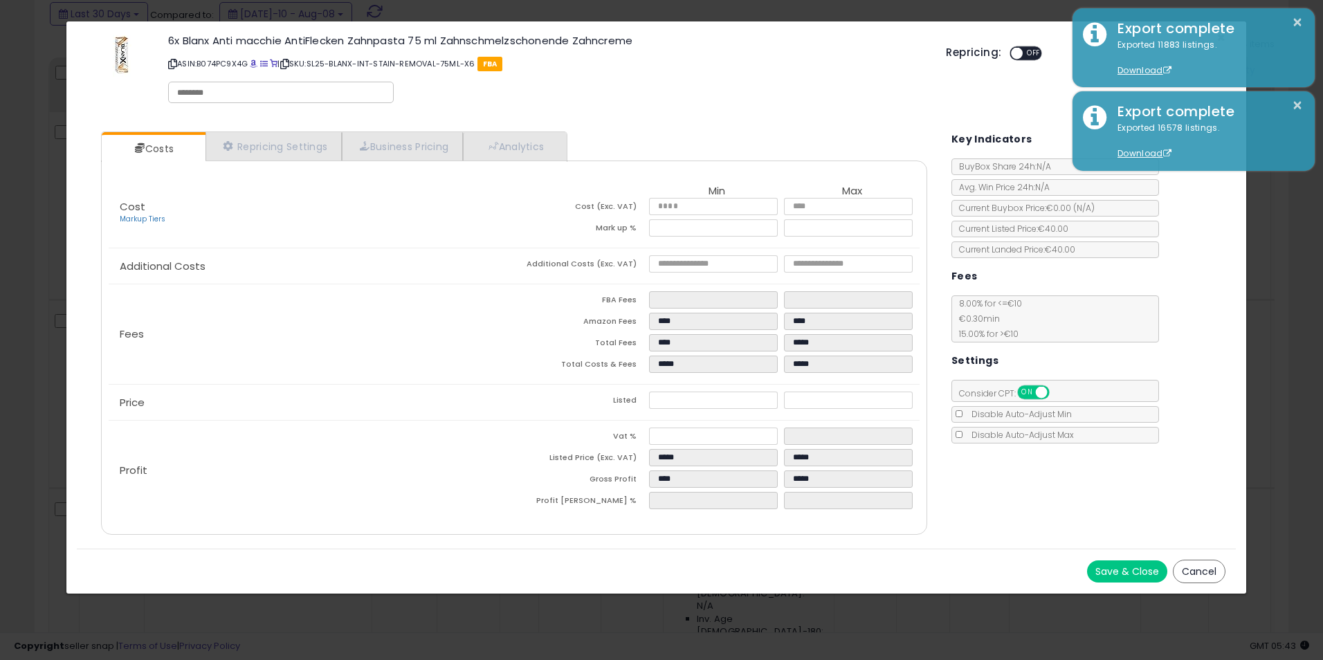
click at [1130, 505] on div "Costs Repricing Settings Business Pricing Analytics Cost" at bounding box center [656, 335] width 1159 height 428
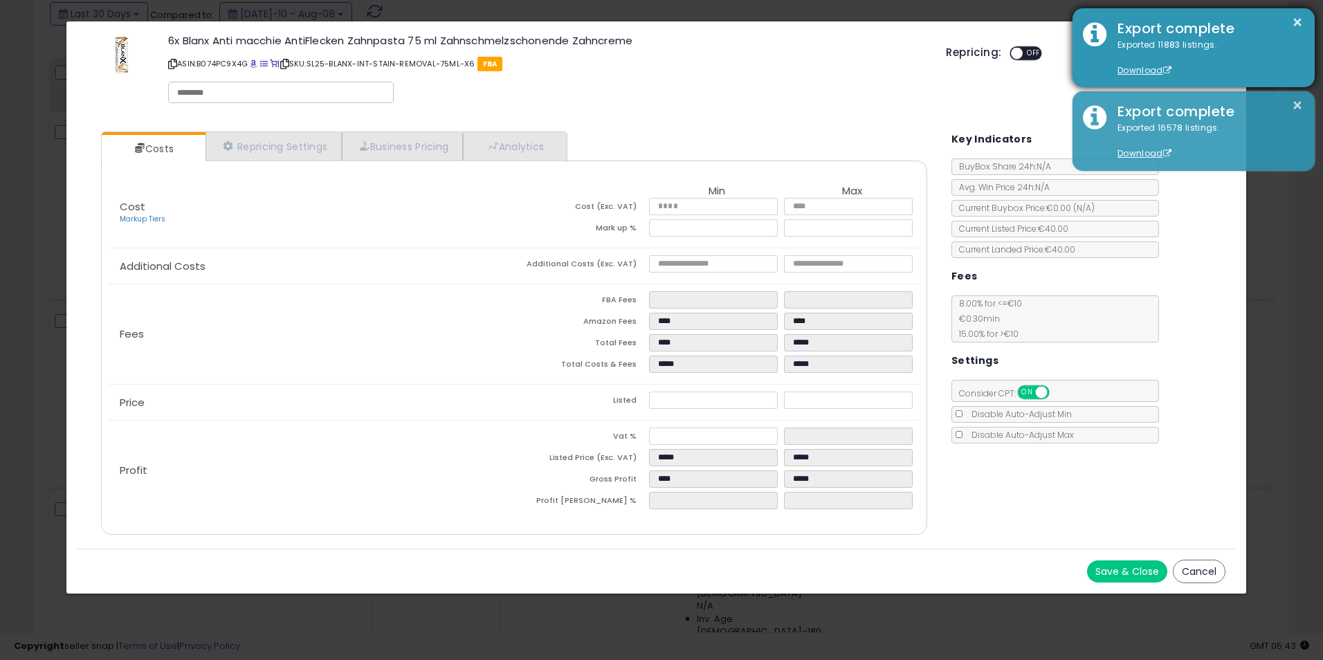
drag, startPoint x: 1294, startPoint y: 105, endPoint x: 1298, endPoint y: 54, distance: 51.4
click at [1297, 100] on button "×" at bounding box center [1297, 105] width 11 height 17
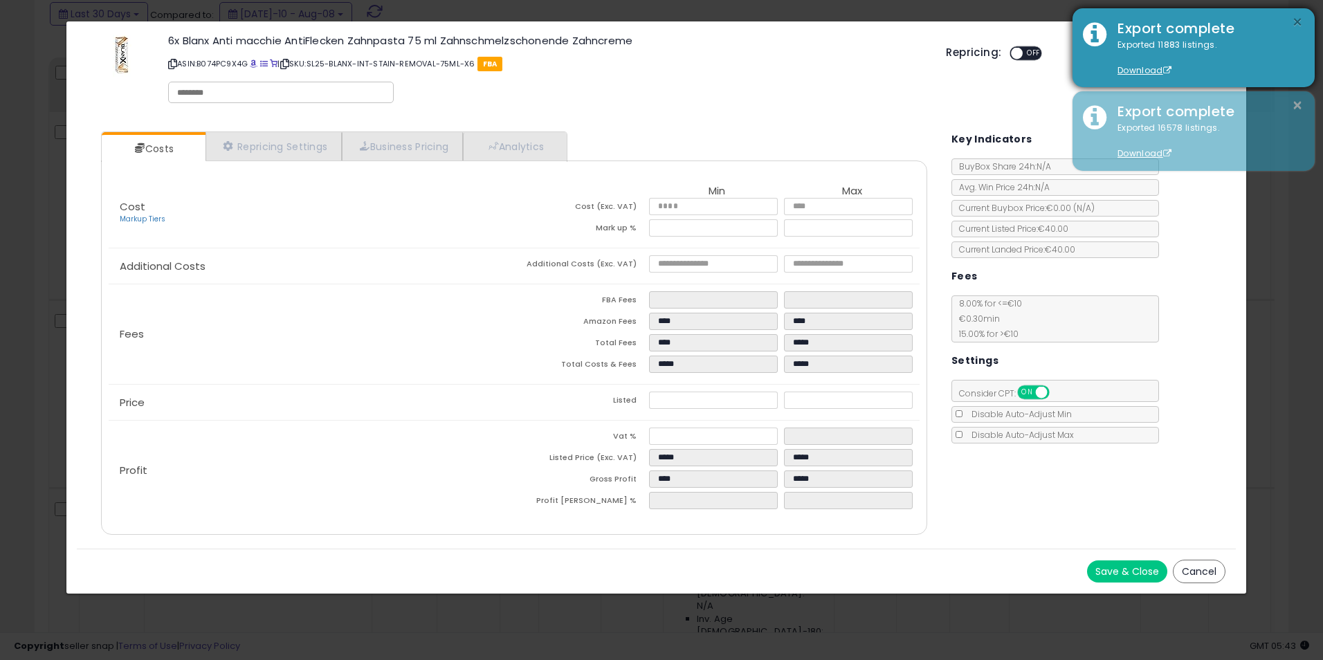
click at [1293, 18] on button "×" at bounding box center [1297, 22] width 11 height 17
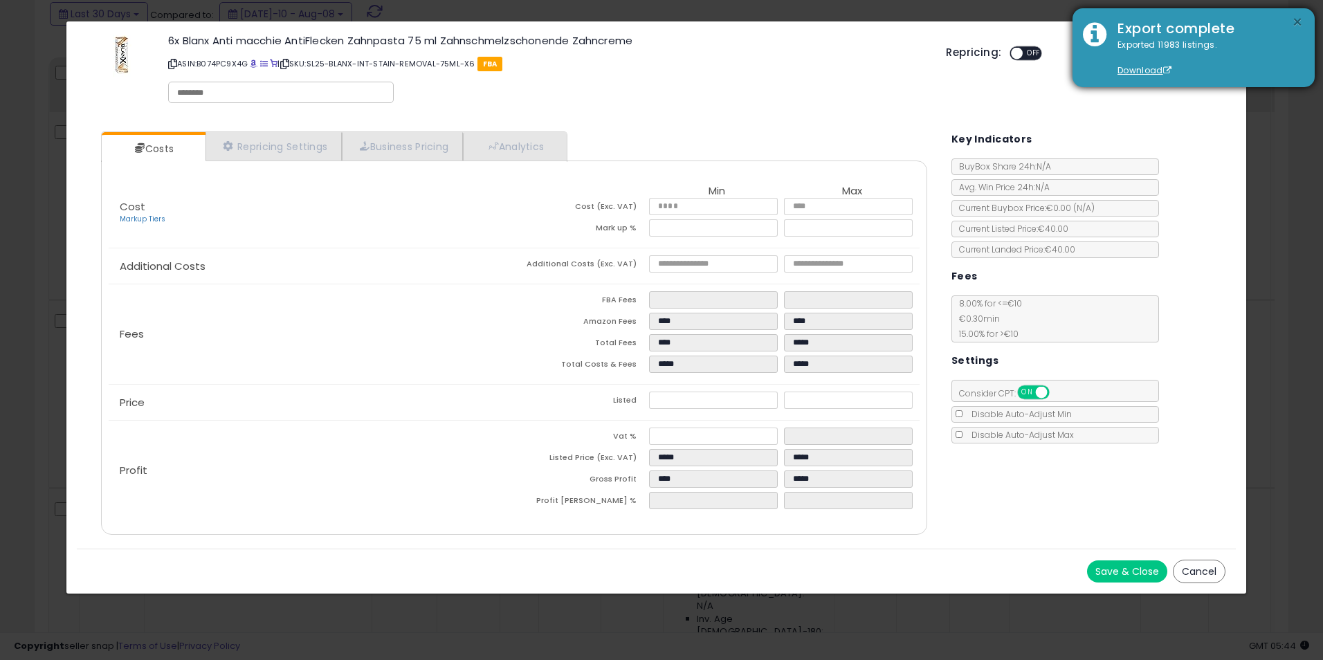
click at [1298, 18] on button "×" at bounding box center [1297, 22] width 11 height 17
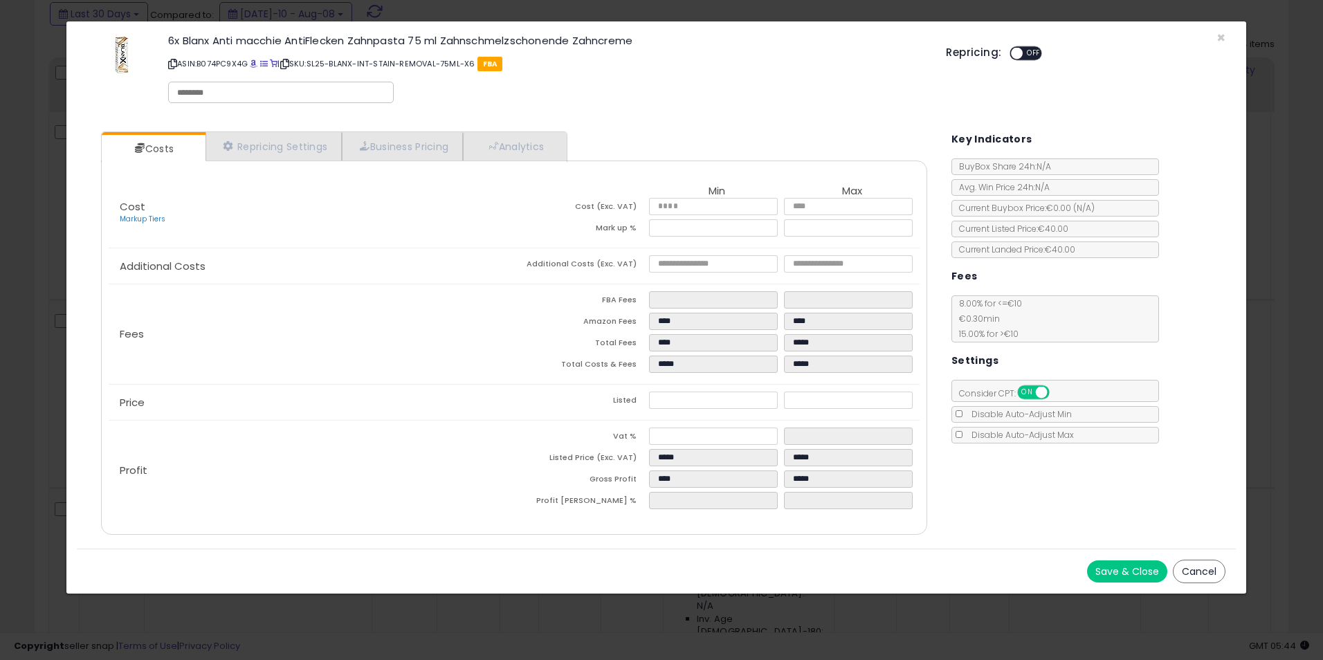
click at [1266, 195] on div "× Close 6x Blanx Anti macchie AntiFlecken Zahnpasta 75 ml Zahnschmelzschonende …" at bounding box center [661, 330] width 1323 height 660
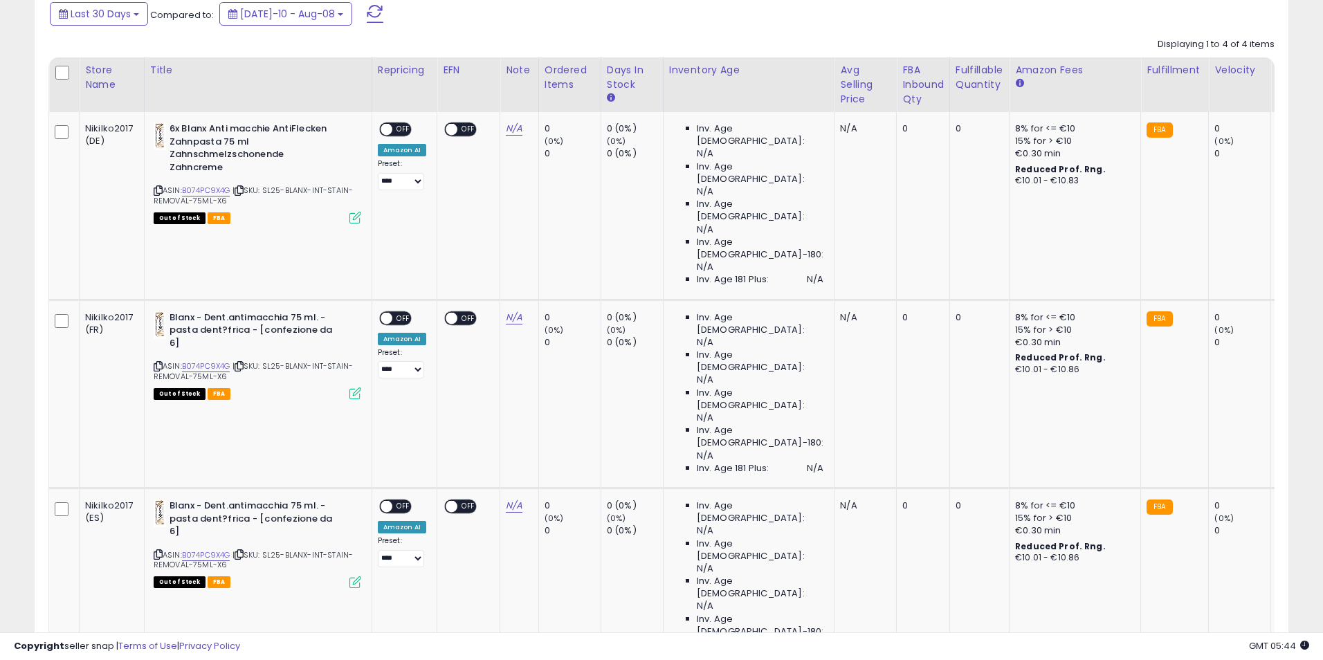
scroll to position [691724, 691287]
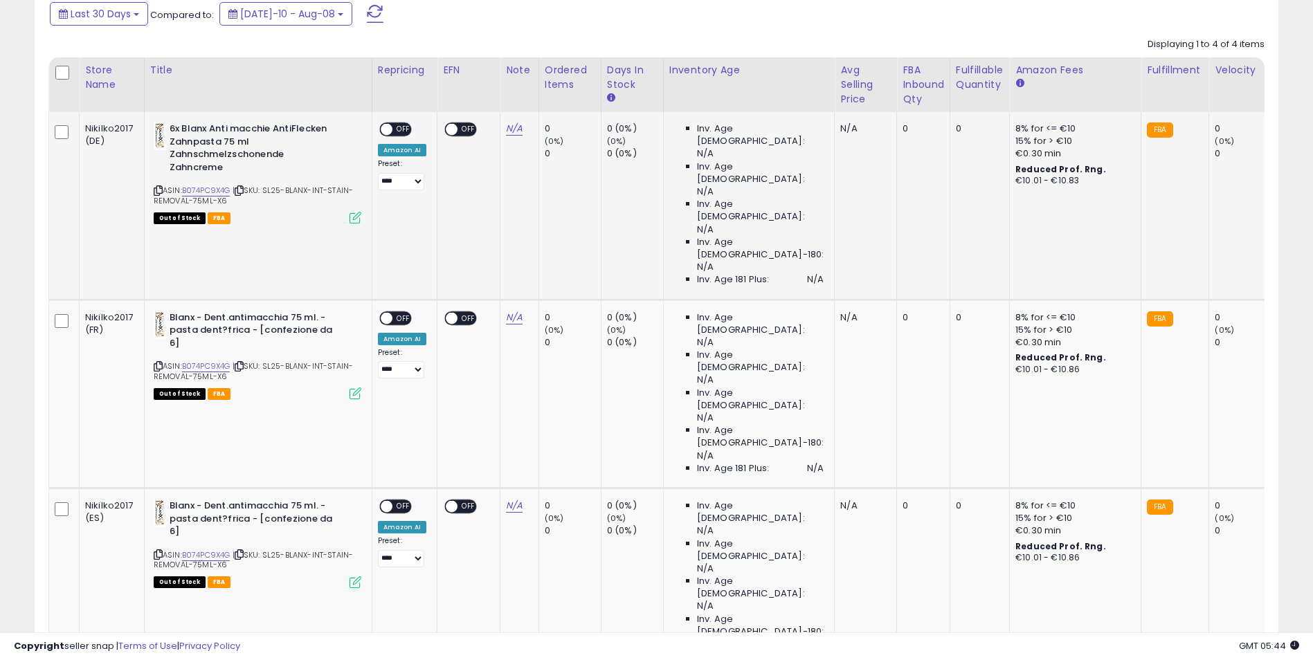
click at [349, 217] on icon at bounding box center [355, 218] width 12 height 12
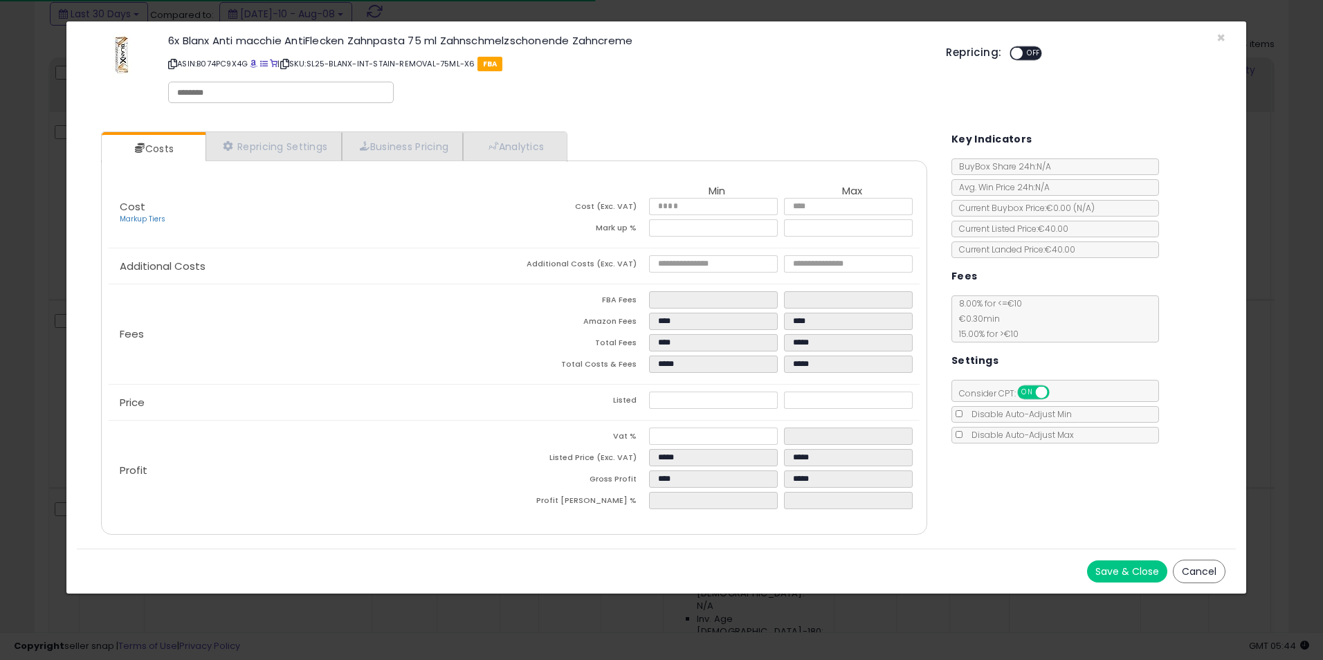
drag, startPoint x: 252, startPoint y: 56, endPoint x: 253, endPoint y: 63, distance: 7.1
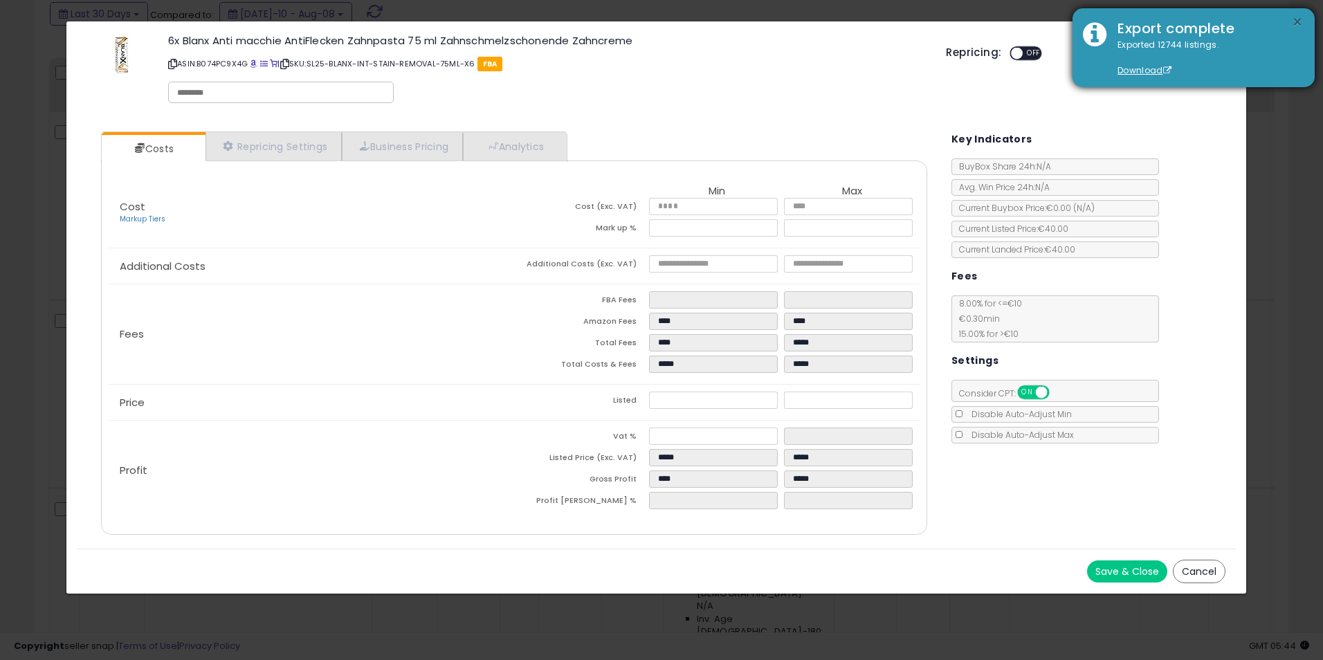
click at [1295, 21] on button "×" at bounding box center [1297, 22] width 11 height 17
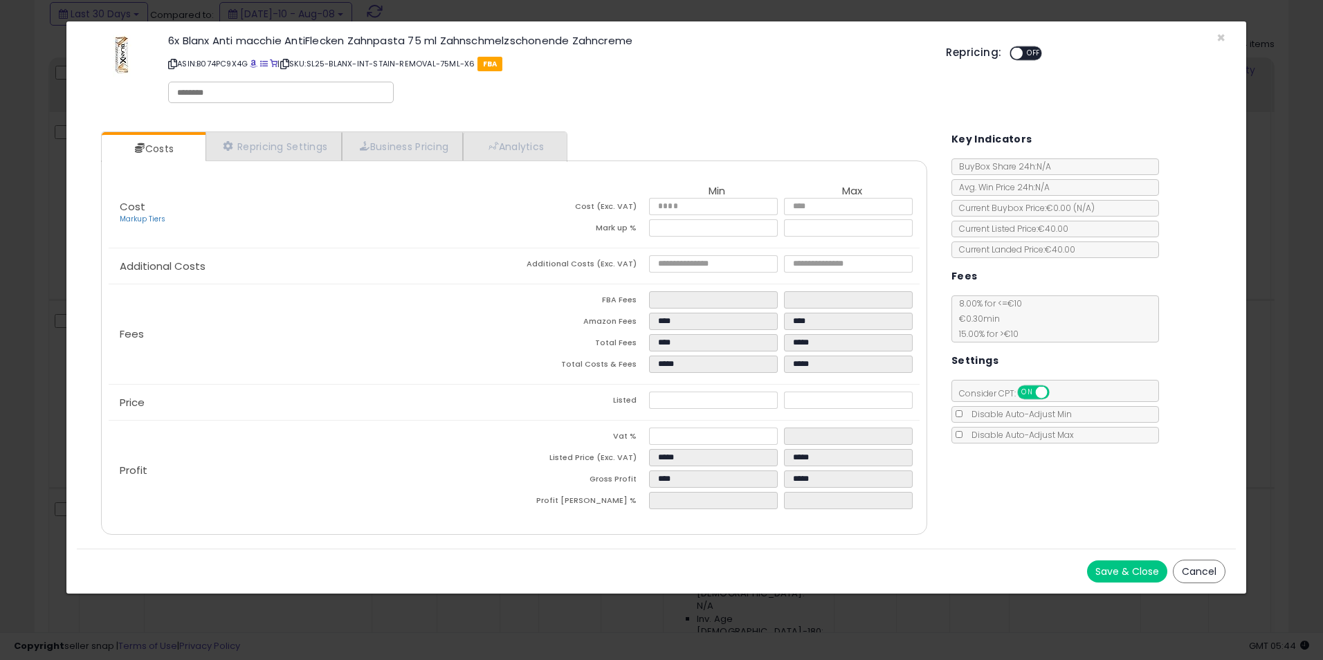
click at [1284, 126] on div "× Close 6x Blanx Anti macchie AntiFlecken Zahnpasta 75 ml Zahnschmelzschonende …" at bounding box center [661, 330] width 1323 height 660
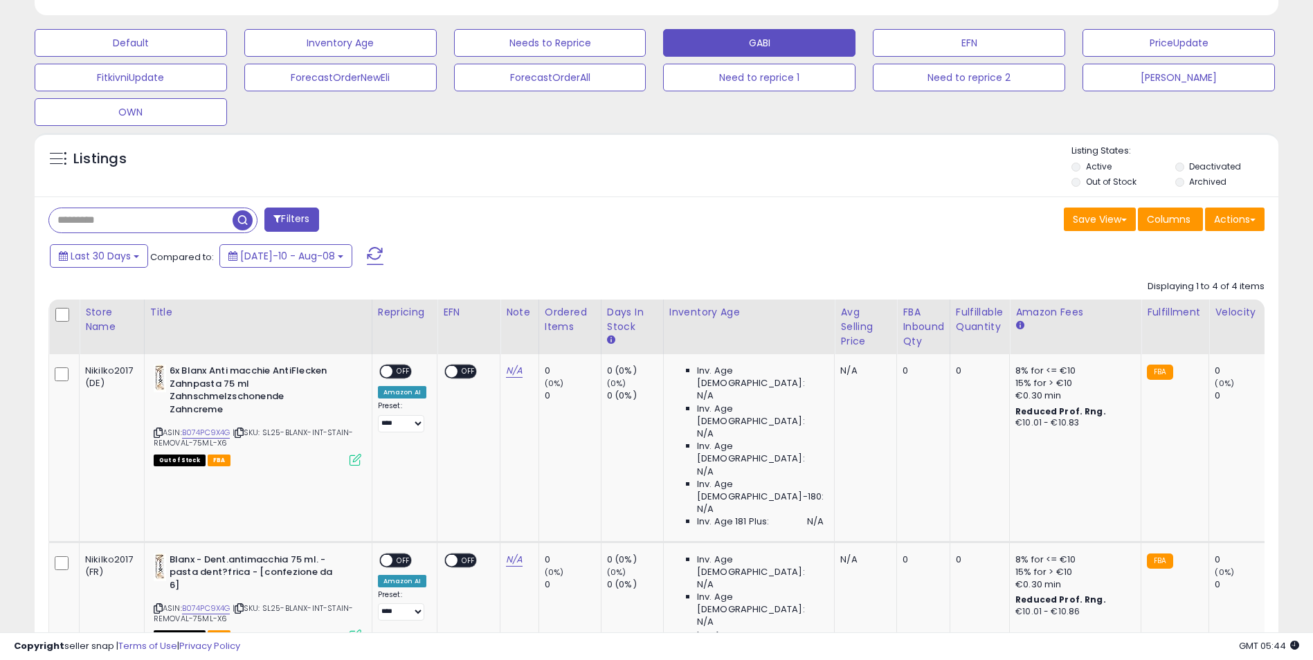
scroll to position [372, 0]
